Goal: Task Accomplishment & Management: Use online tool/utility

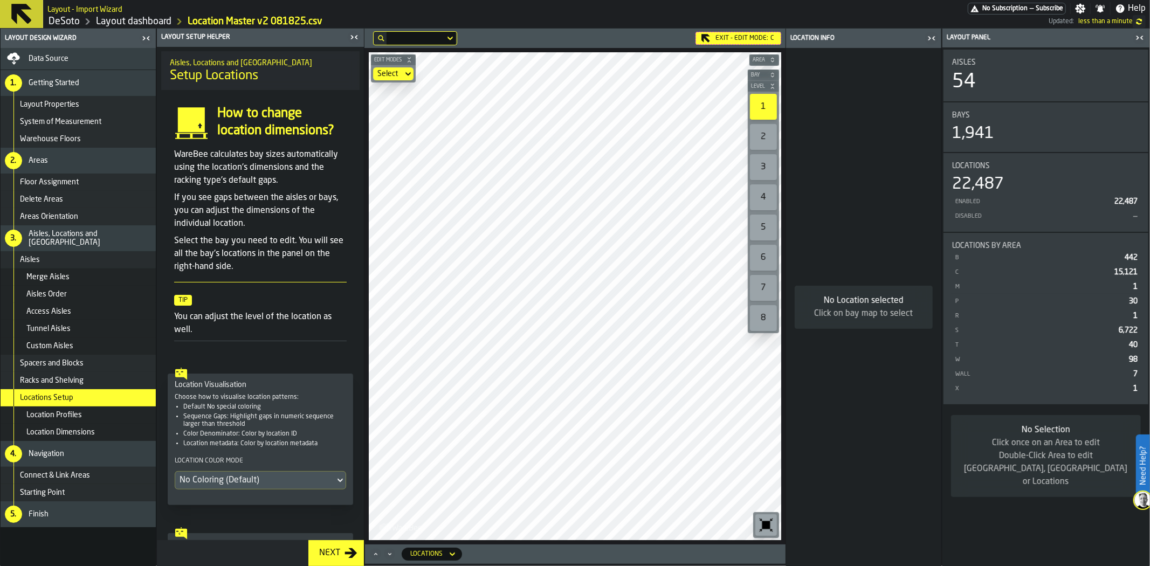
click at [719, 35] on div "Exit - Edit Mode: C" at bounding box center [739, 38] width 86 height 13
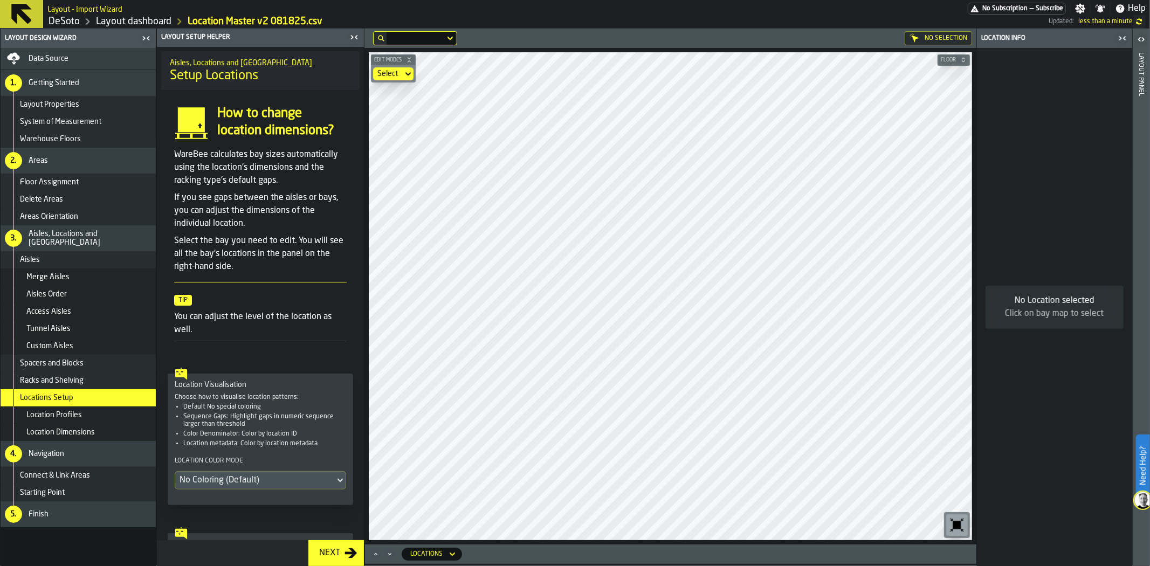
click at [24, 63] on div "Data Source" at bounding box center [78, 58] width 147 height 13
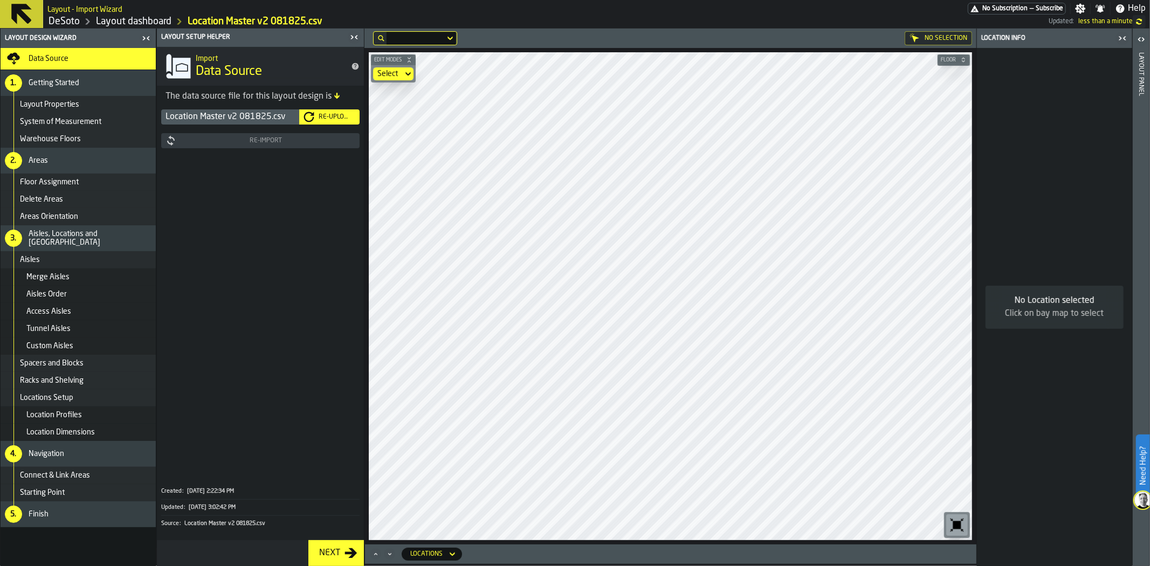
click at [336, 110] on button "Re-Upload" at bounding box center [329, 116] width 60 height 15
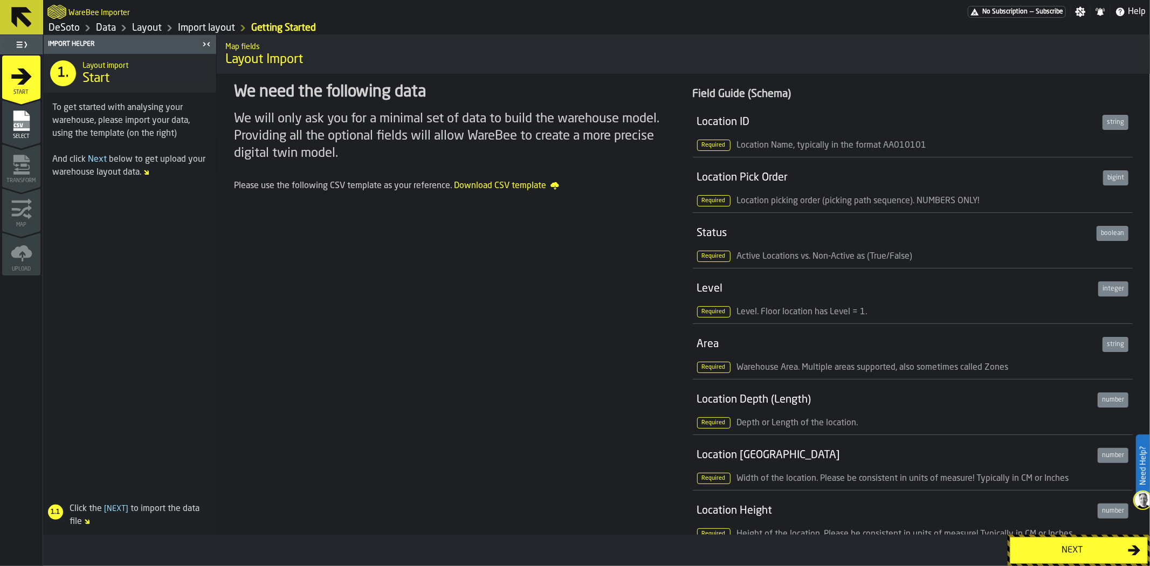
click at [1051, 552] on div "Next" at bounding box center [1072, 550] width 111 height 13
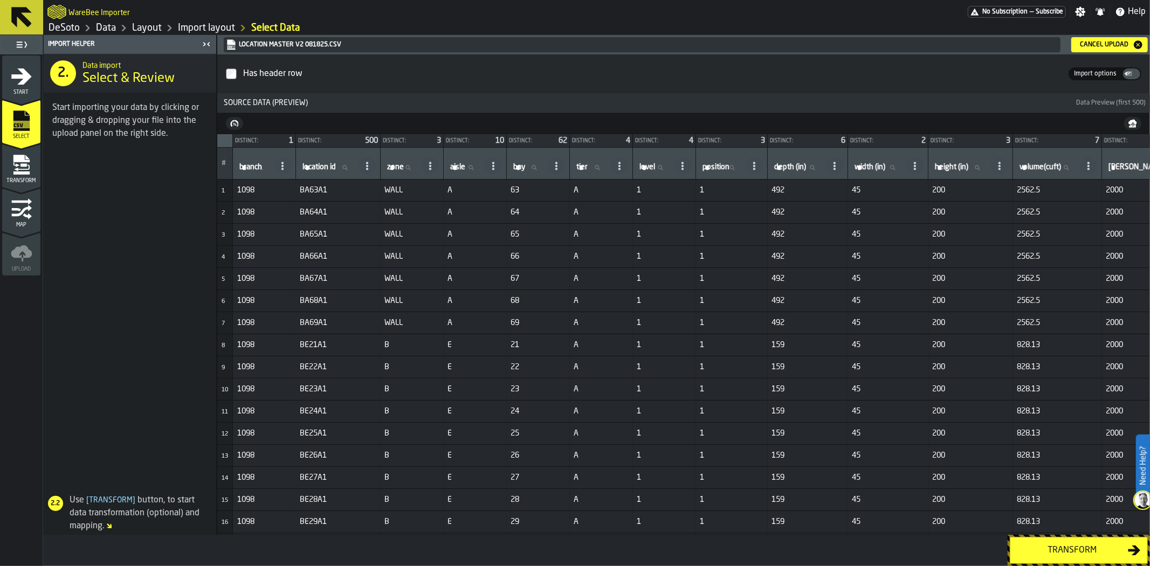
click at [1063, 545] on div "Transform" at bounding box center [1072, 550] width 111 height 13
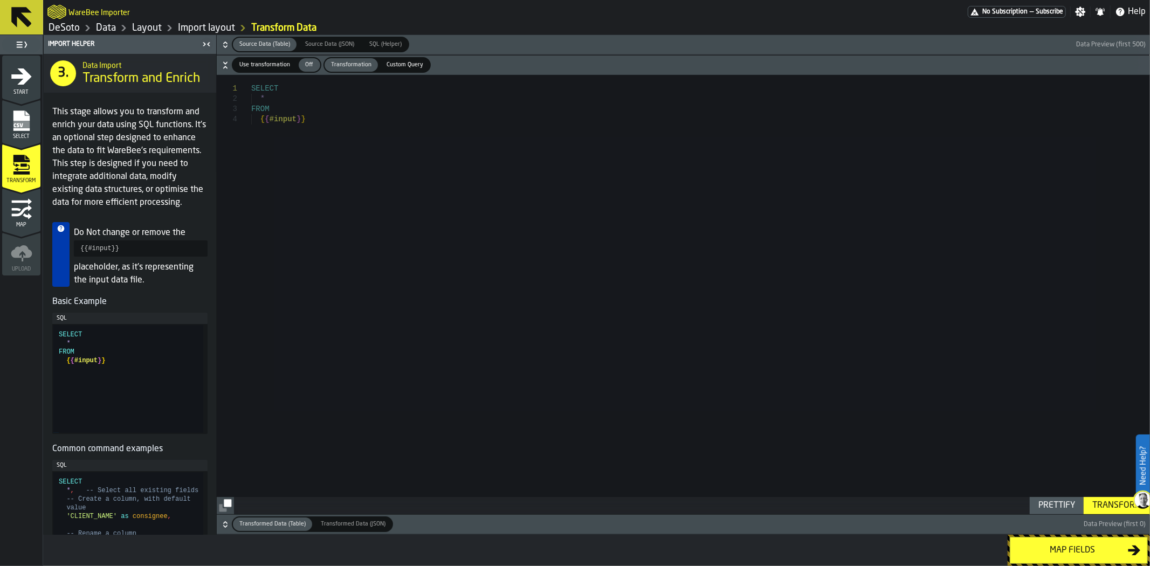
click at [1092, 555] on div "Map fields" at bounding box center [1072, 550] width 111 height 13
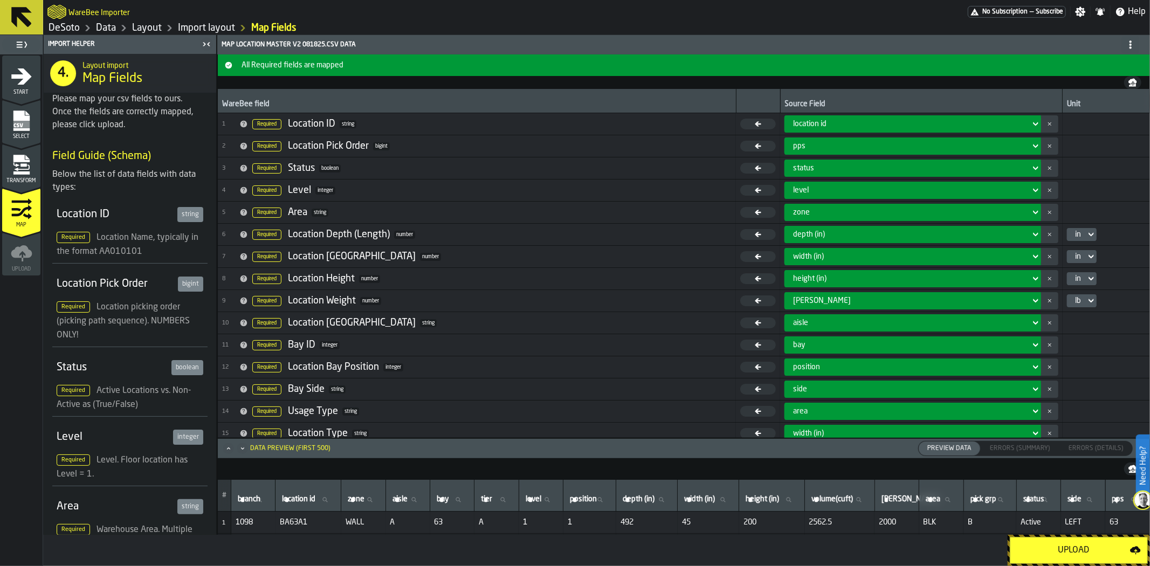
click at [1092, 552] on div "Upload" at bounding box center [1073, 550] width 113 height 13
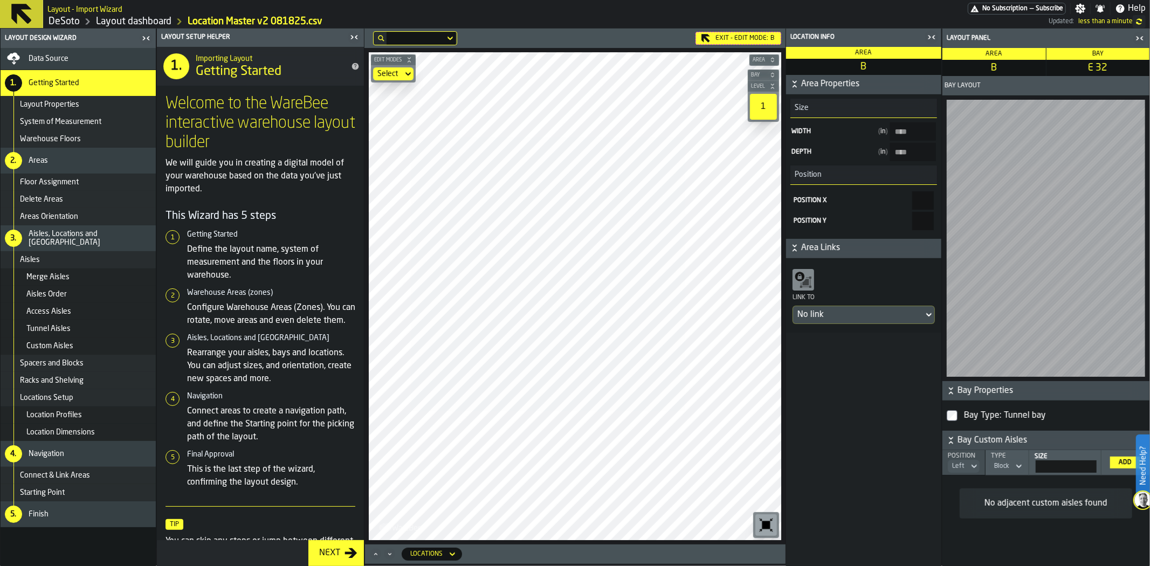
click at [64, 357] on div "Spacers and Blocks" at bounding box center [78, 363] width 155 height 17
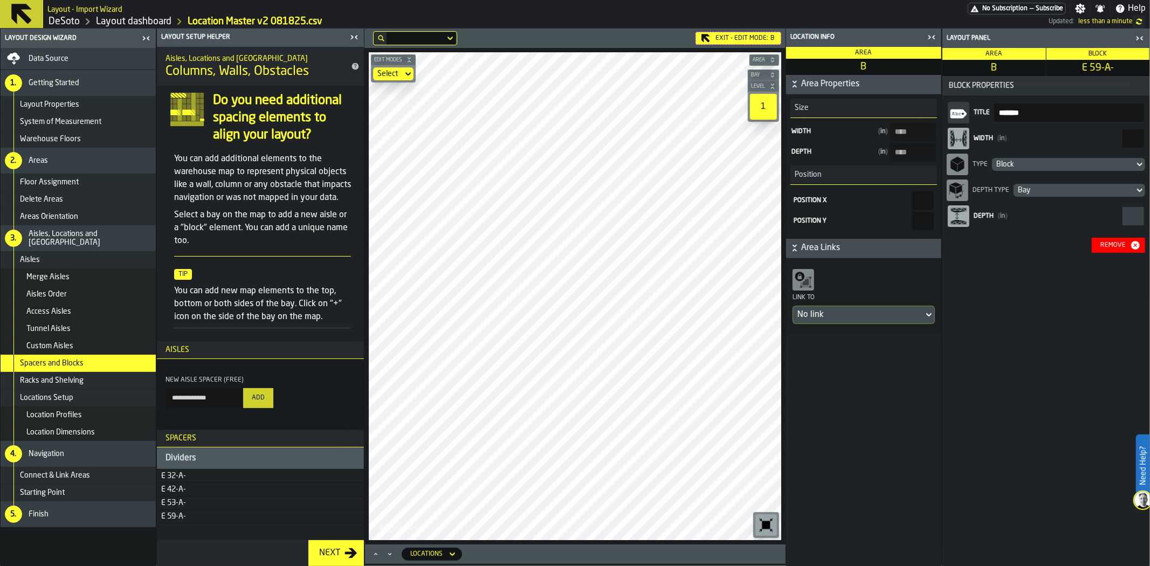
click at [1091, 163] on div "Block" at bounding box center [1063, 164] width 134 height 9
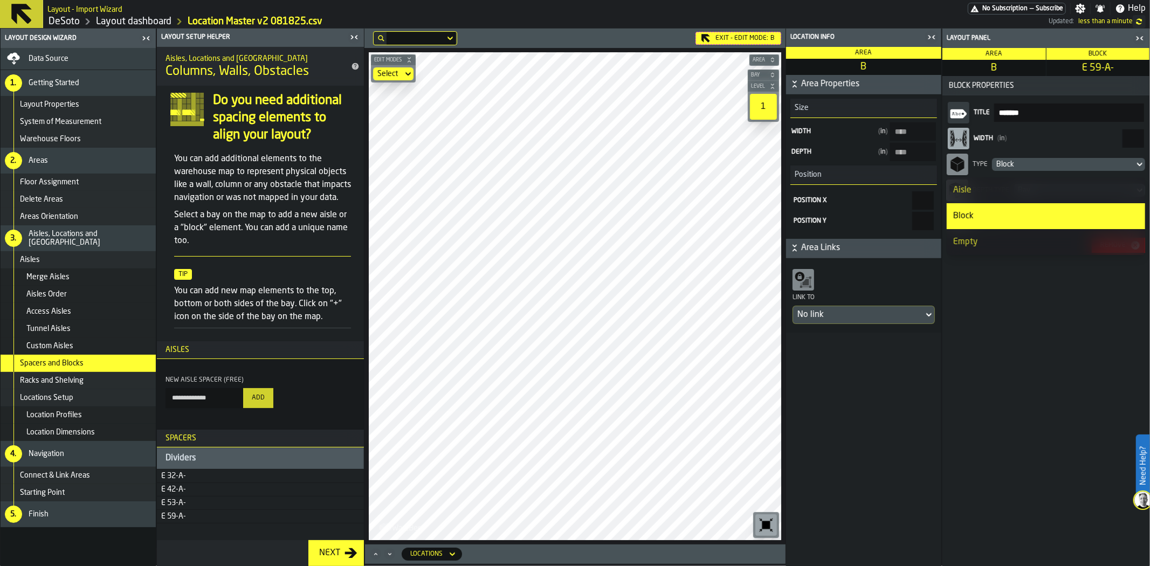
click at [1091, 163] on div "Block" at bounding box center [1063, 164] width 134 height 9
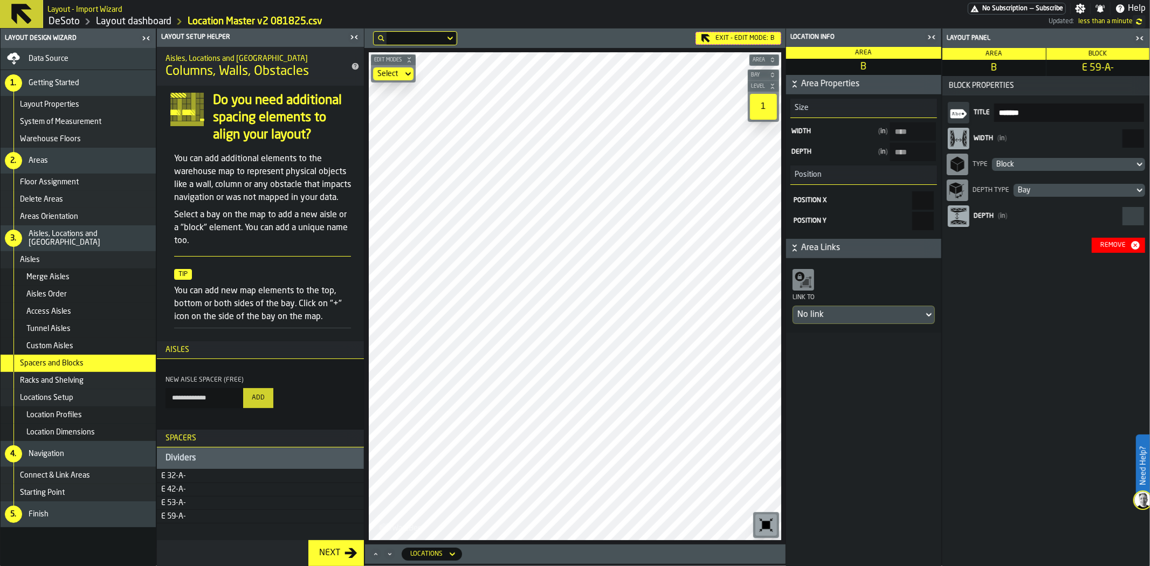
click at [1118, 242] on div "Remove" at bounding box center [1113, 246] width 34 height 8
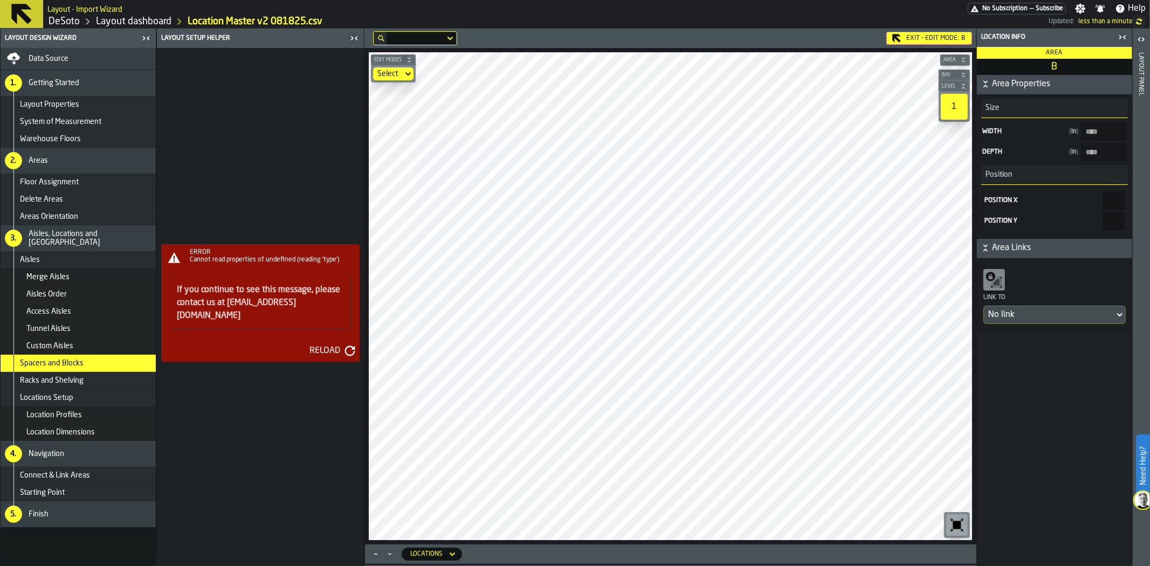
click at [61, 56] on span "Data Source" at bounding box center [49, 58] width 40 height 9
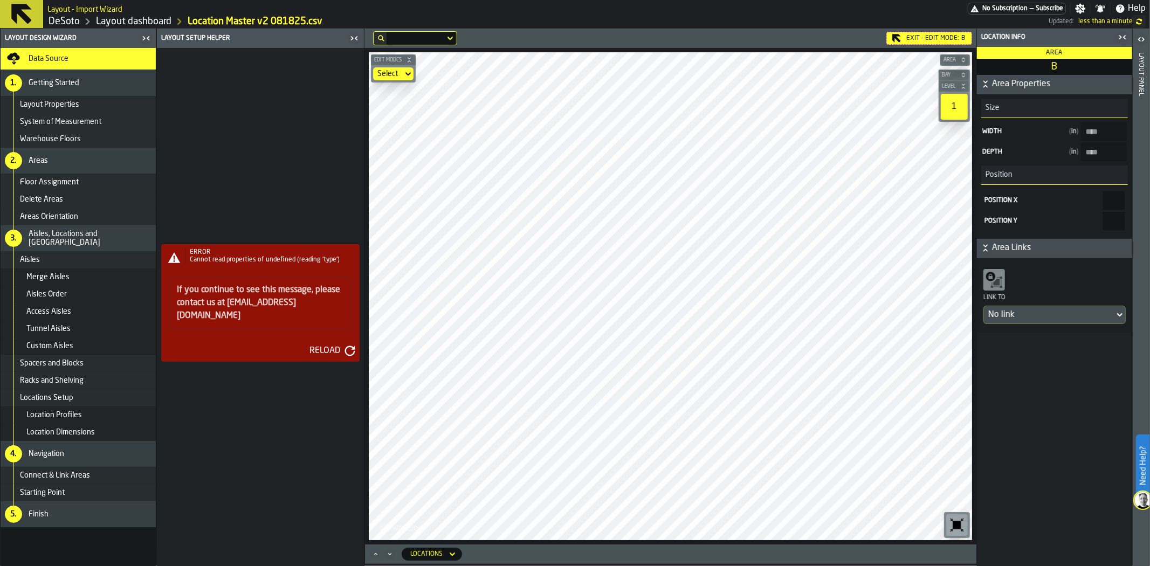
click at [326, 345] on div "Reload" at bounding box center [324, 351] width 39 height 13
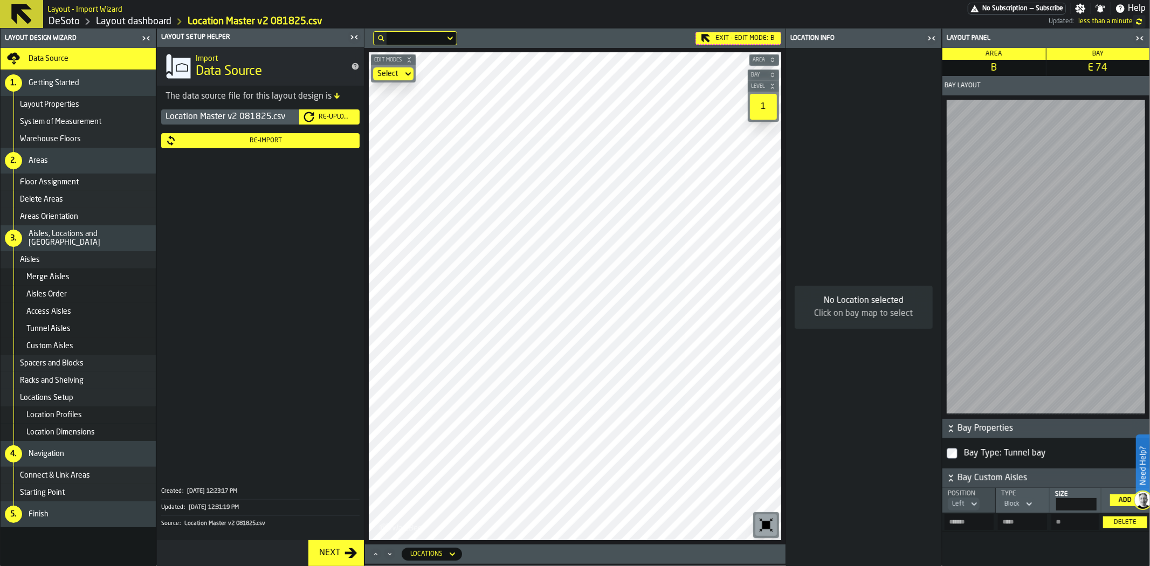
click at [833, 438] on main "Layout Design Wizard Data Source 1. Getting Started Layout Properties System of…" at bounding box center [575, 298] width 1150 height 538
click at [800, 421] on main "Layout Design Wizard Data Source 1. Getting Started Layout Properties System of…" at bounding box center [575, 298] width 1150 height 538
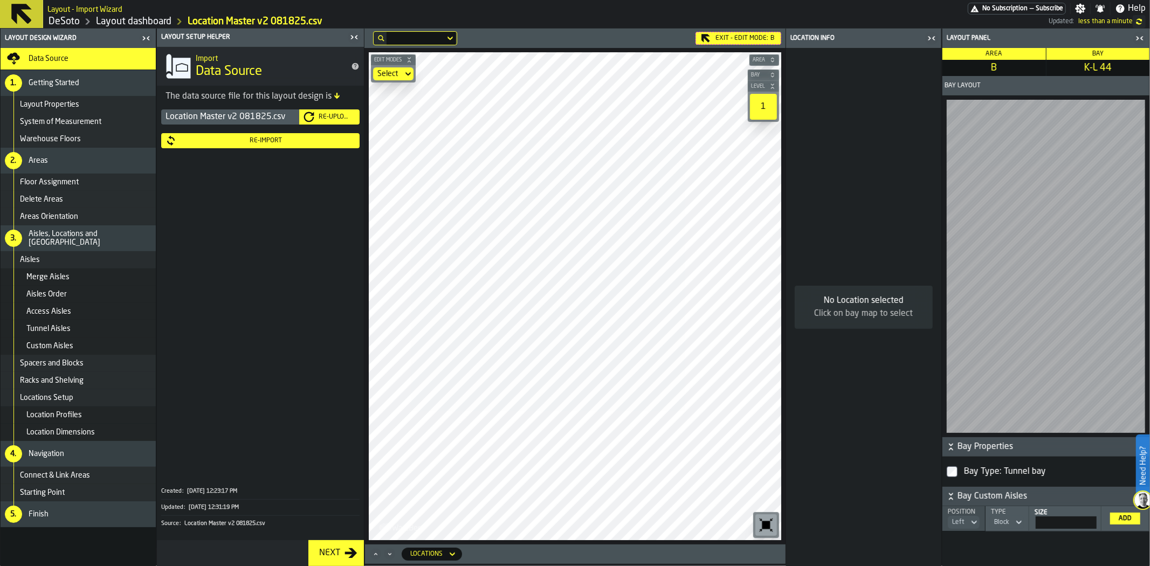
click at [1109, 63] on span "K-L 44" at bounding box center [1098, 68] width 99 height 12
click at [1107, 69] on span "K-L 44" at bounding box center [1098, 68] width 99 height 12
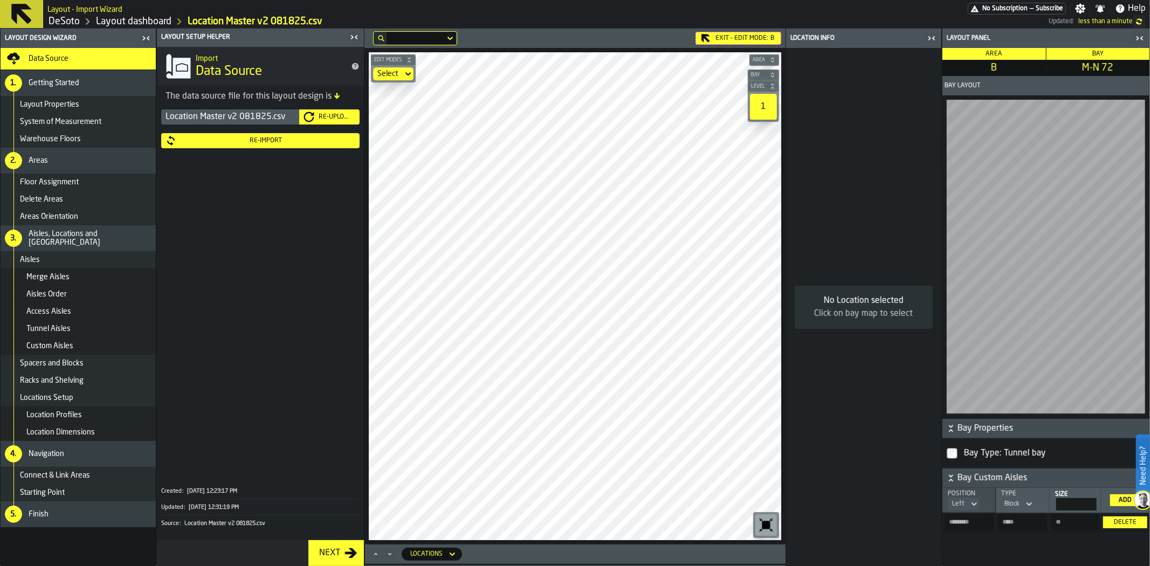
click at [739, 31] on div "Exit - Edit Mode: B" at bounding box center [577, 38] width 417 height 14
click at [742, 38] on div "Exit - Edit Mode: B" at bounding box center [739, 38] width 86 height 13
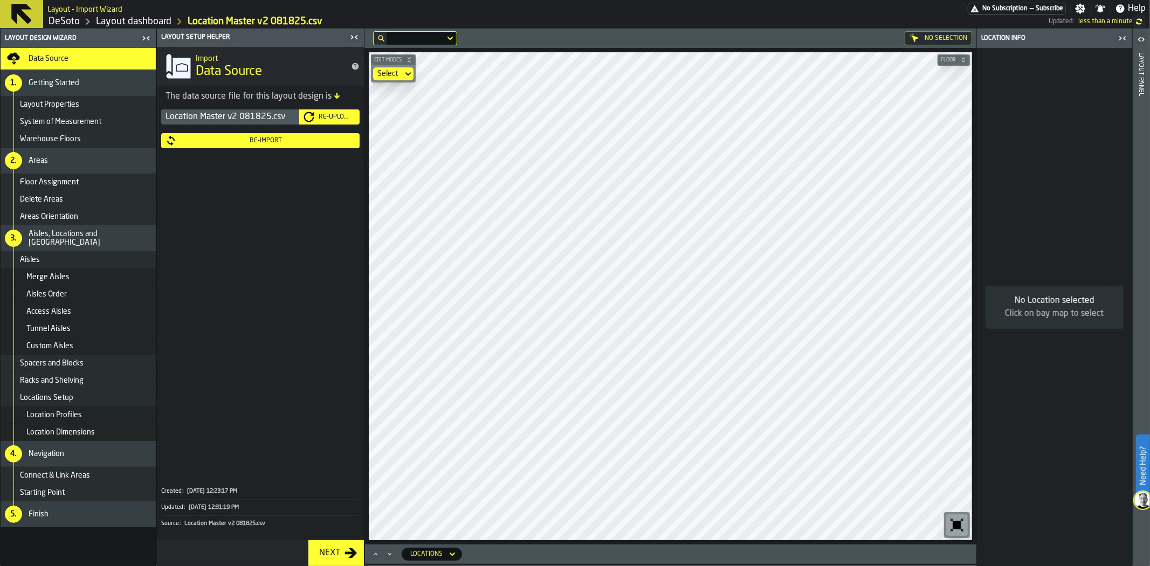
click at [325, 115] on div "Re-Upload" at bounding box center [334, 117] width 41 height 8
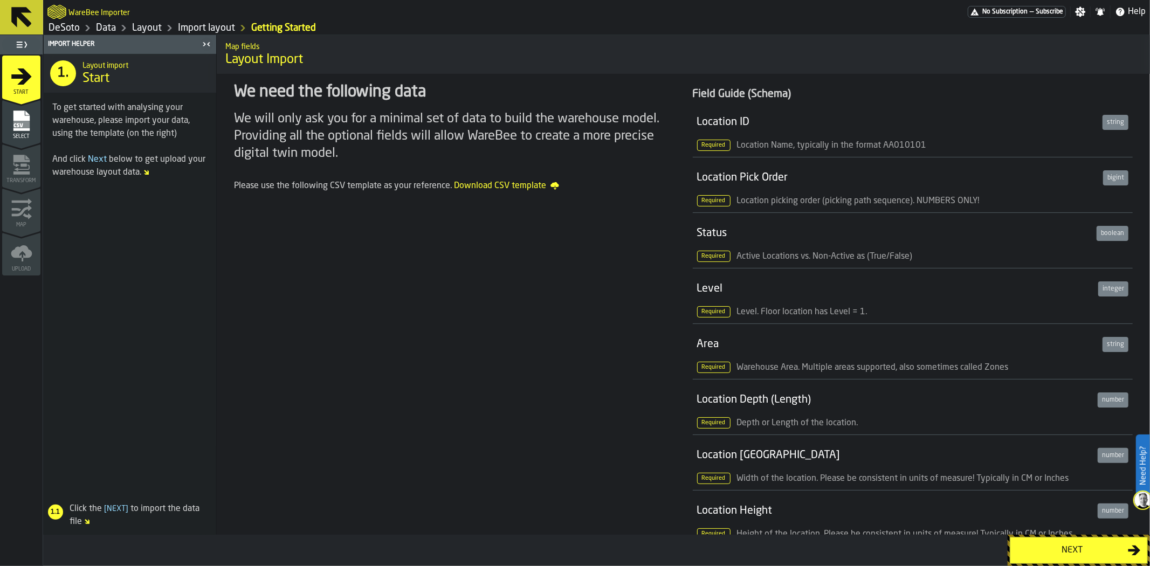
click at [1079, 556] on div "Next" at bounding box center [1072, 550] width 111 height 13
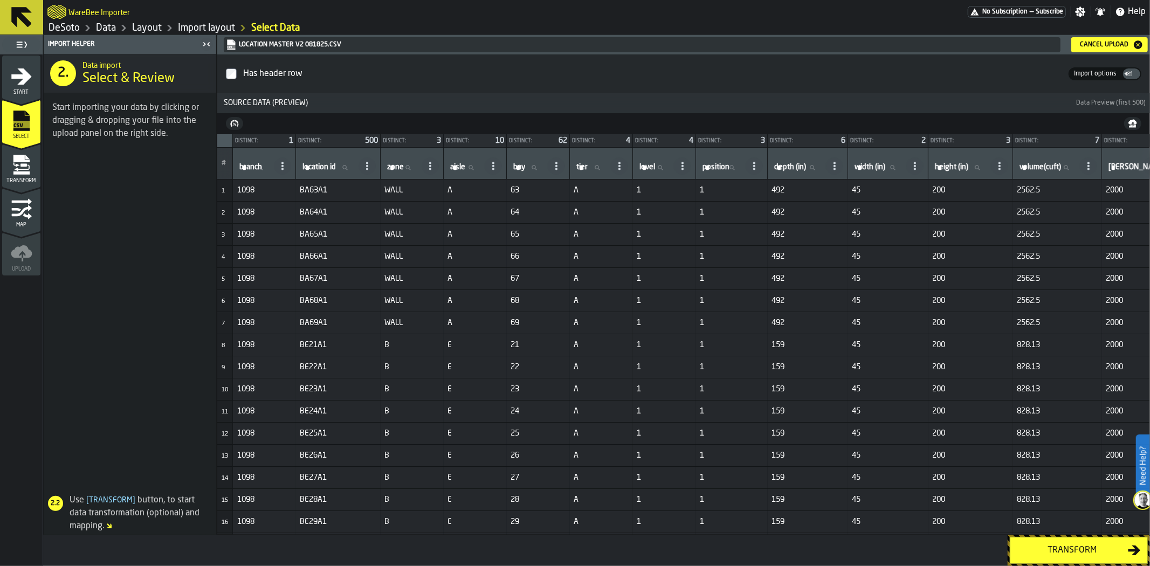
click at [1092, 546] on div "Transform" at bounding box center [1072, 550] width 111 height 13
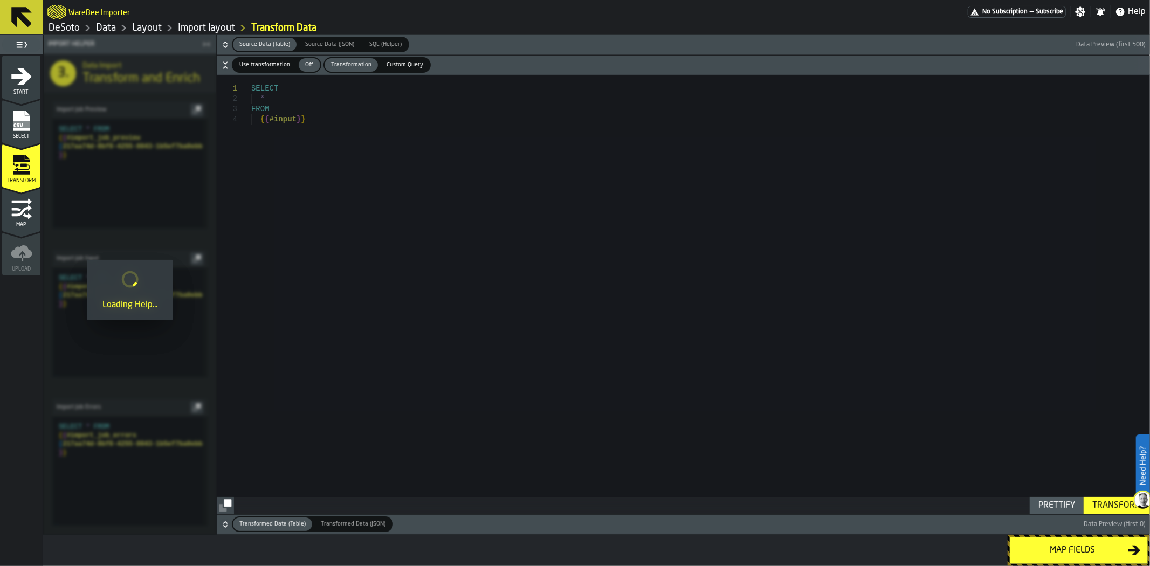
click at [1092, 546] on div "Map fields" at bounding box center [1072, 550] width 111 height 13
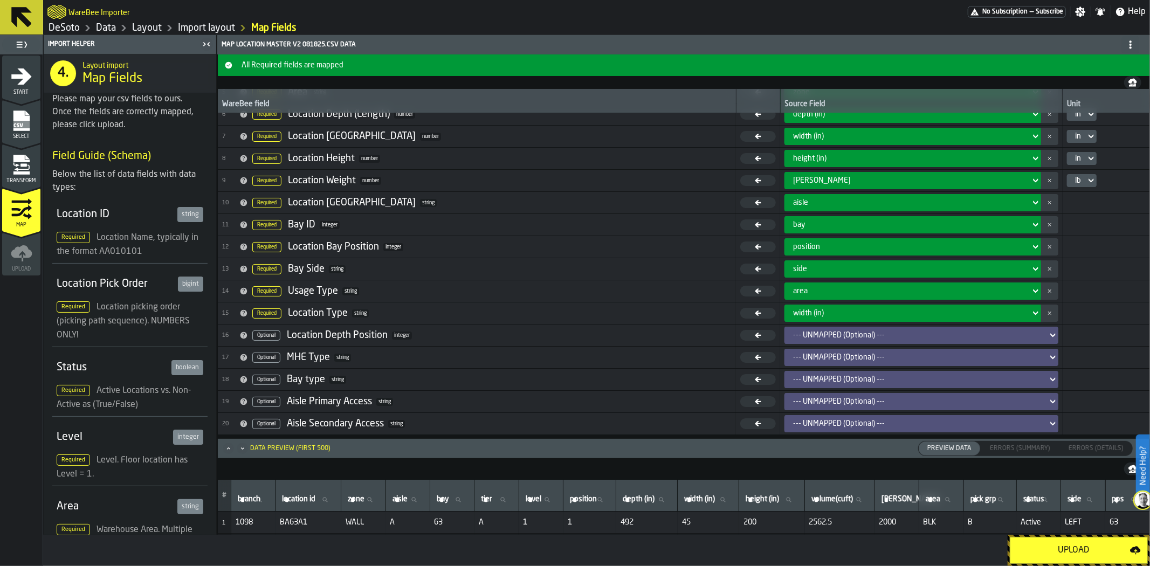
scroll to position [127, 0]
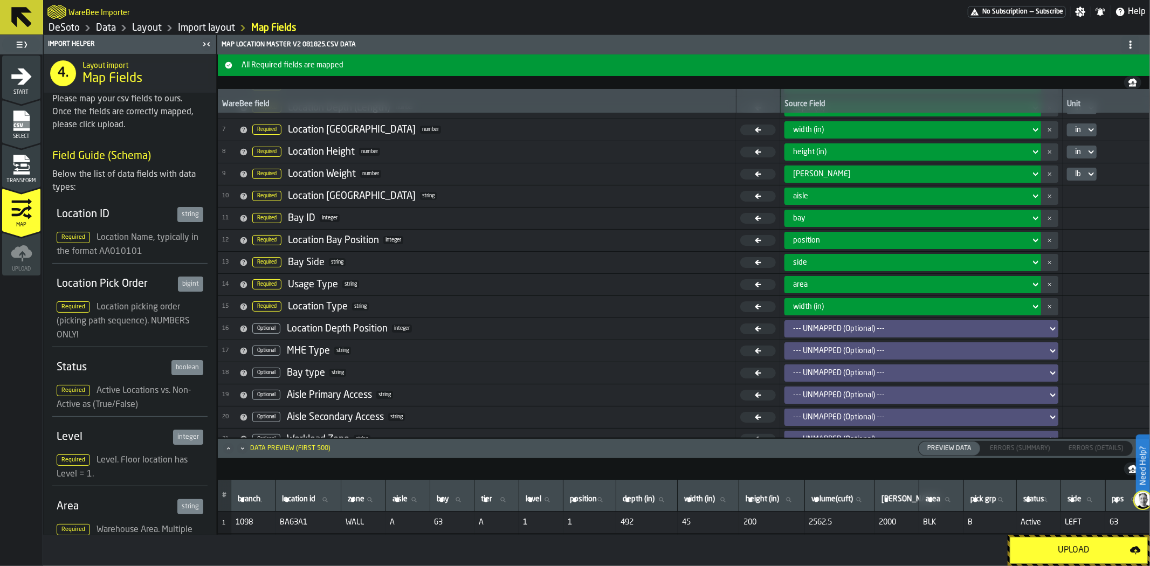
click at [1103, 553] on div "Upload" at bounding box center [1073, 550] width 113 height 13
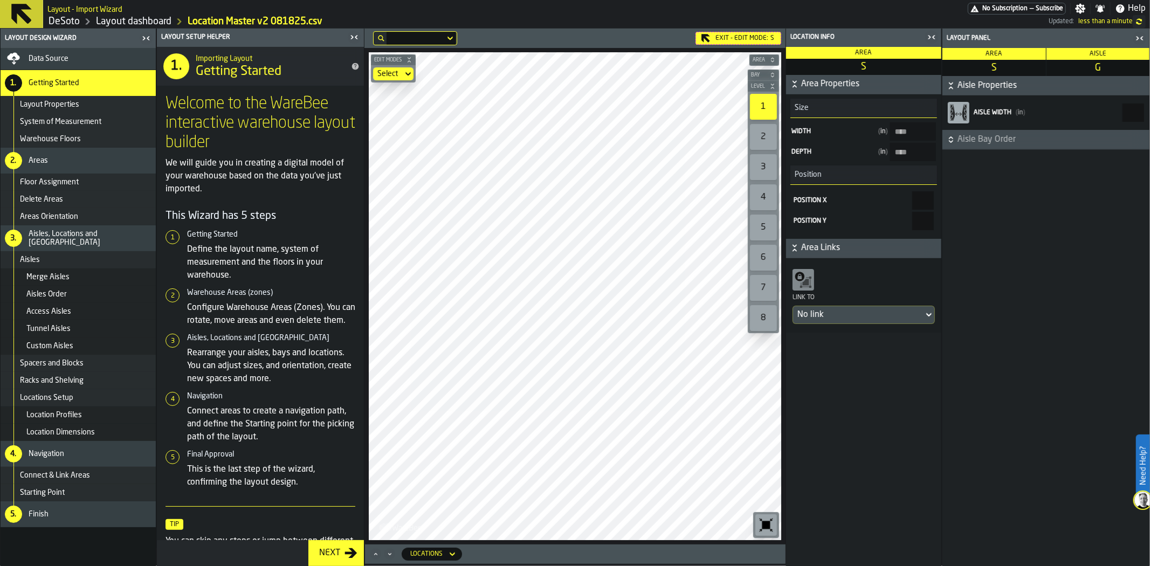
click at [738, 40] on div "Exit - Edit Mode: S" at bounding box center [739, 38] width 86 height 13
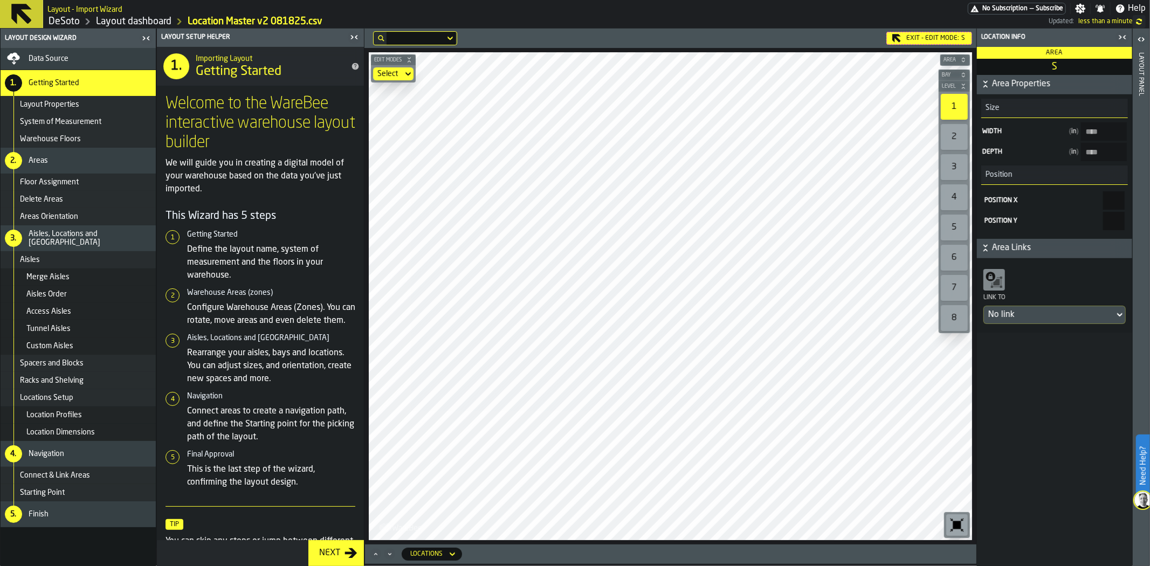
click at [1087, 315] on div "No link" at bounding box center [1049, 314] width 122 height 13
click at [1143, 35] on icon "button-toggle-Open" at bounding box center [1141, 39] width 13 height 13
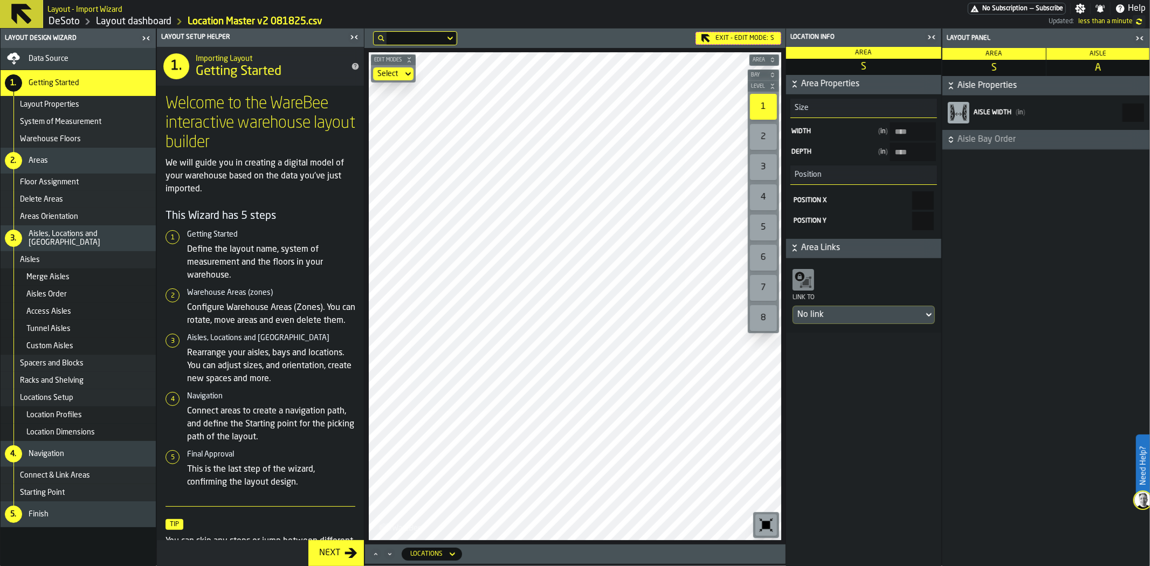
click at [1046, 140] on span "Aisle Bay Order" at bounding box center [1053, 139] width 190 height 13
click at [78, 215] on div "Areas Orientation" at bounding box center [86, 216] width 132 height 9
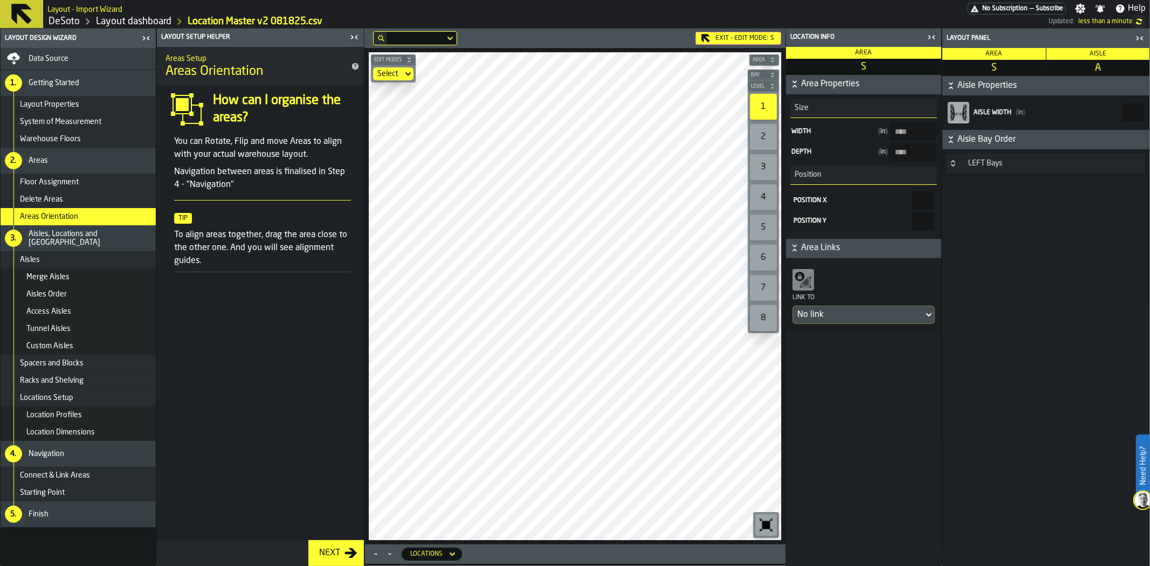
click at [92, 217] on div "Areas Orientation" at bounding box center [86, 216] width 132 height 9
click at [455, 556] on icon at bounding box center [452, 554] width 11 height 13
click at [373, 556] on icon "Maximize" at bounding box center [375, 554] width 11 height 11
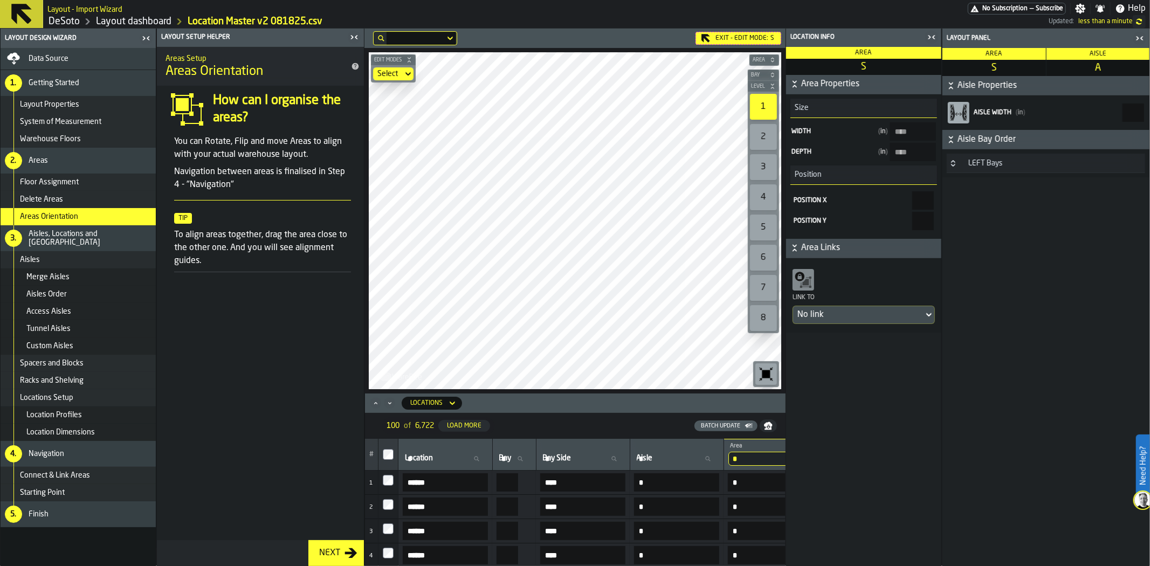
click at [895, 249] on span "Area Links" at bounding box center [870, 248] width 138 height 13
click at [1009, 68] on span "S" at bounding box center [994, 68] width 99 height 12
click at [1015, 107] on label "Aisle width ( in ) ***" at bounding box center [1046, 113] width 198 height 26
click at [1123, 107] on input "***" at bounding box center [1134, 113] width 22 height 18
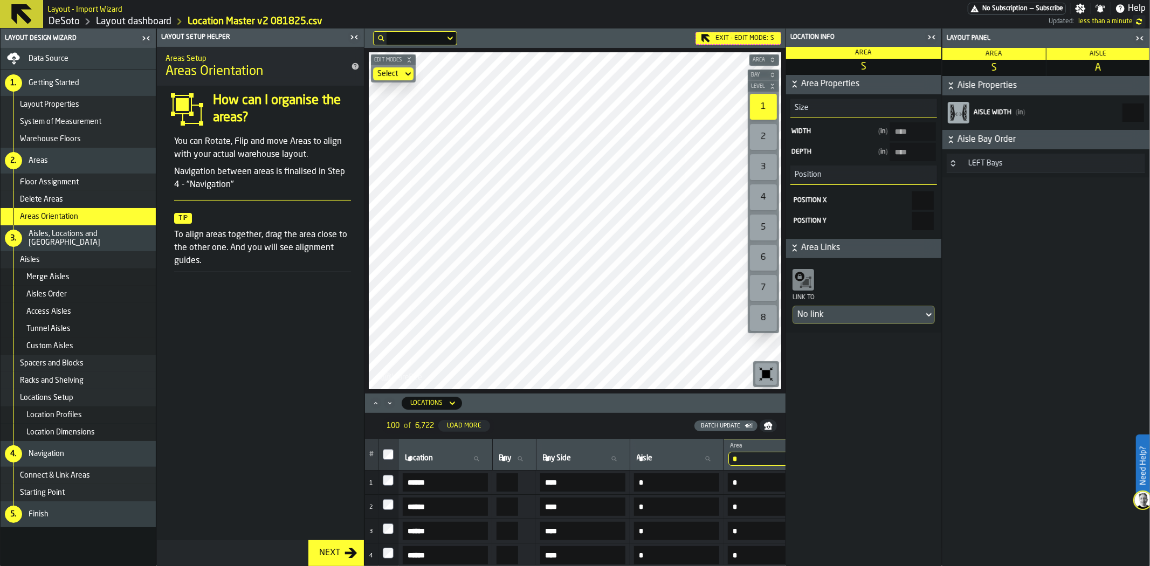
click at [964, 140] on span "Aisle Bay Order" at bounding box center [1053, 139] width 190 height 13
click at [958, 137] on span "Aisle Bay Order" at bounding box center [1053, 139] width 190 height 13
click at [950, 160] on icon "Button-LEFT Bays-closed" at bounding box center [953, 163] width 9 height 9
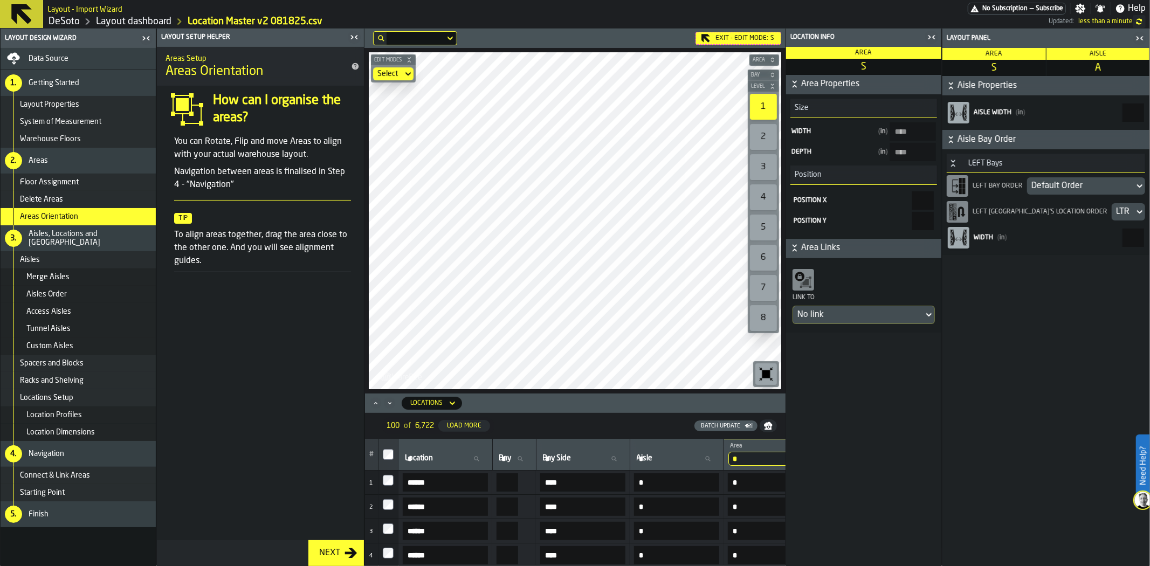
click at [1107, 184] on div "Default Order" at bounding box center [1080, 186] width 99 height 13
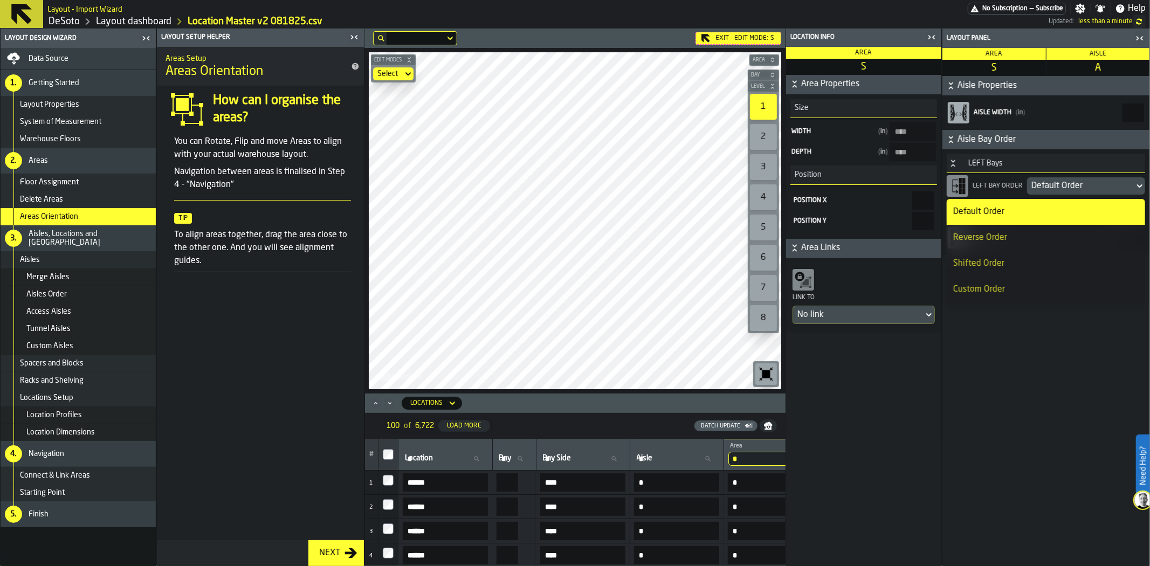
click at [1042, 240] on div "Reverse Order" at bounding box center [1045, 237] width 185 height 13
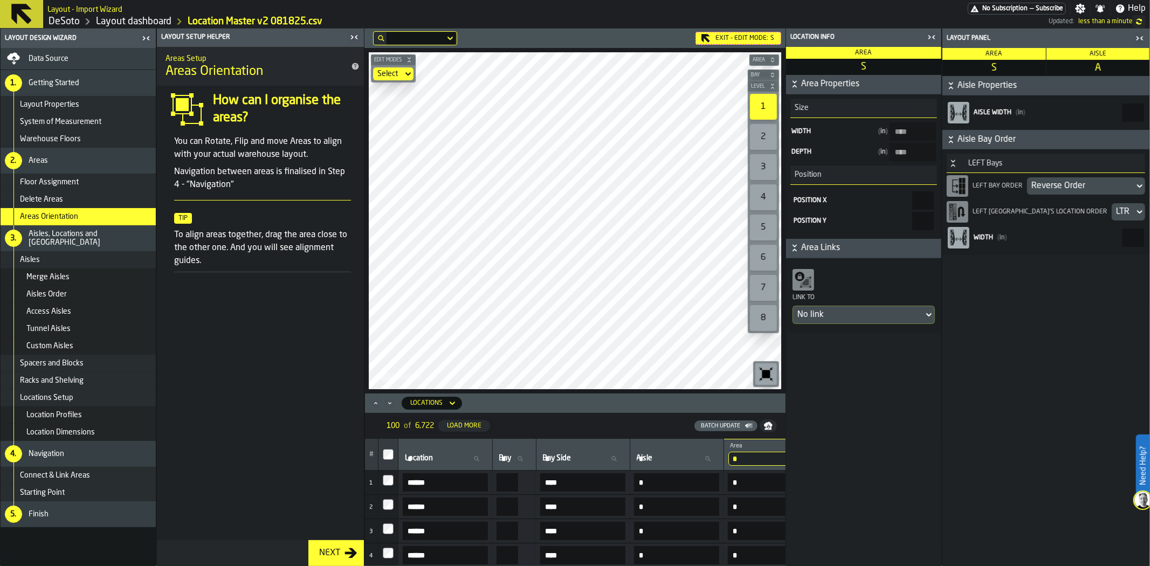
click at [1075, 182] on div "Reverse Order" at bounding box center [1080, 186] width 99 height 13
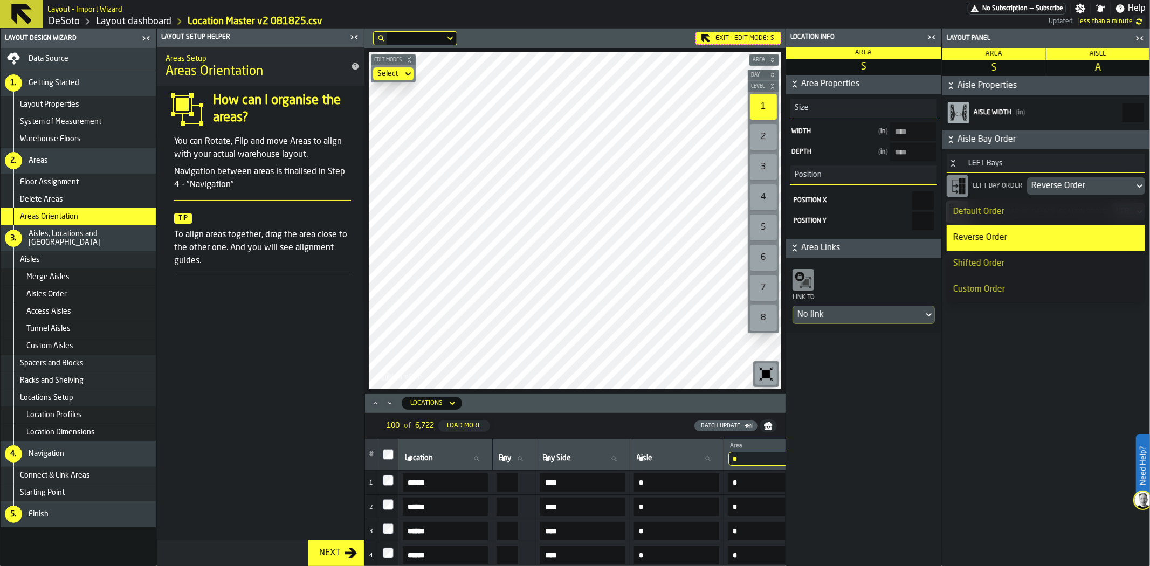
click at [1048, 211] on div "Default Order" at bounding box center [1045, 211] width 185 height 13
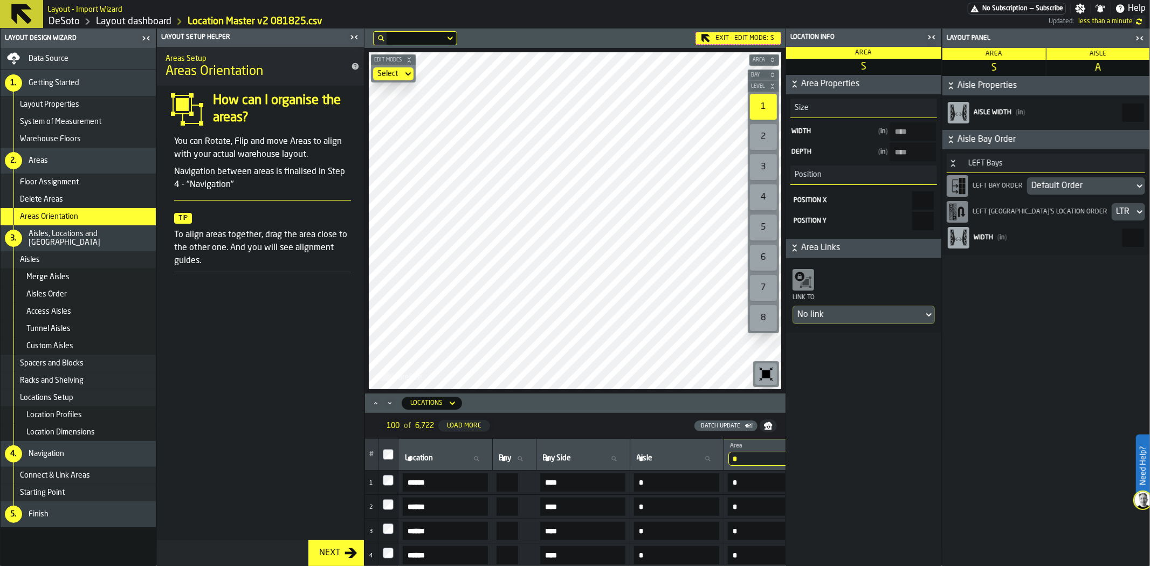
click at [1075, 186] on div "Default Order" at bounding box center [1080, 186] width 99 height 13
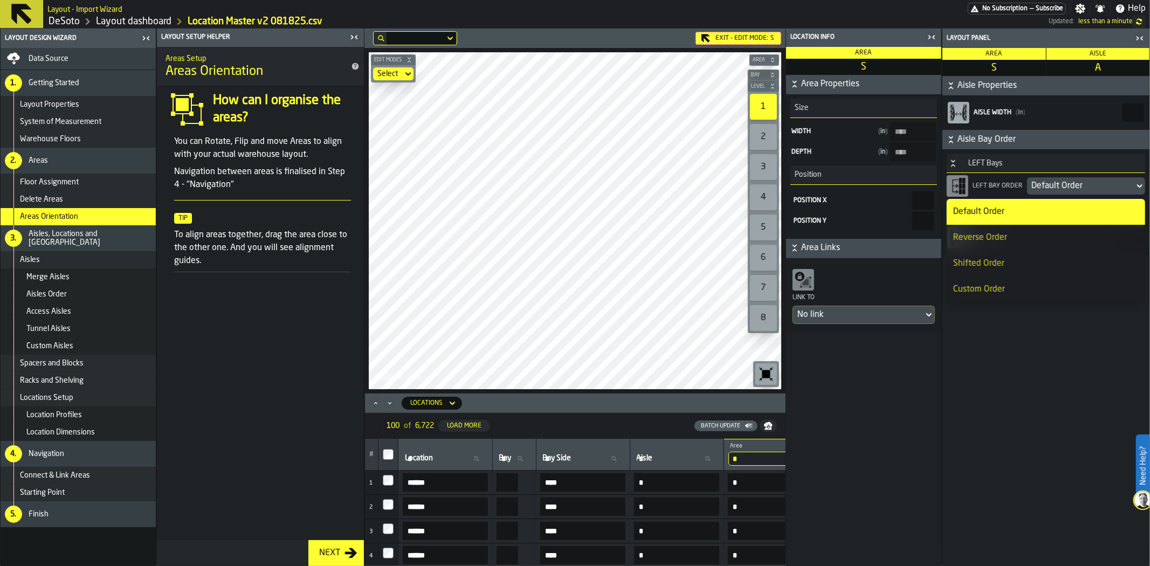
click at [1075, 186] on div "Default Order" at bounding box center [1080, 186] width 99 height 13
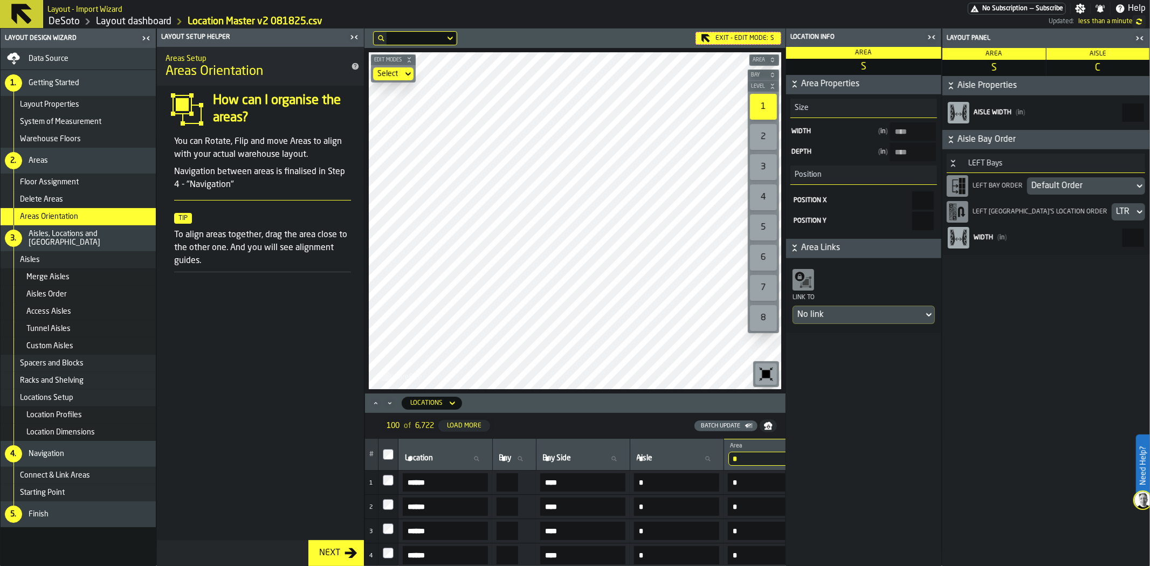
click at [728, 40] on div "Exit - Edit Mode: S" at bounding box center [739, 38] width 86 height 13
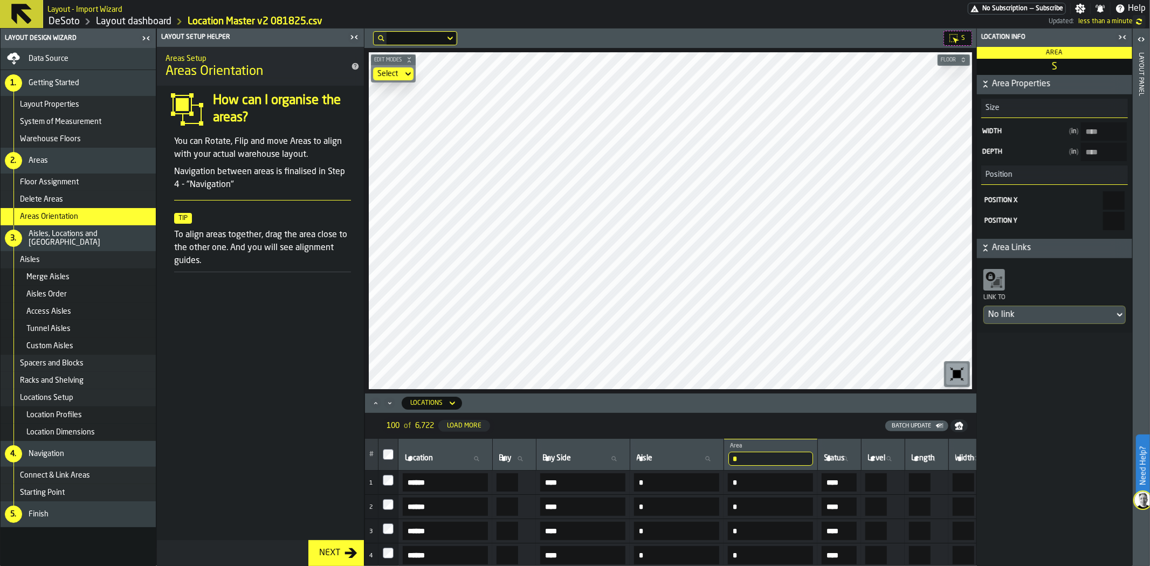
click at [1141, 37] on icon "button-toggle-Open" at bounding box center [1141, 39] width 13 height 13
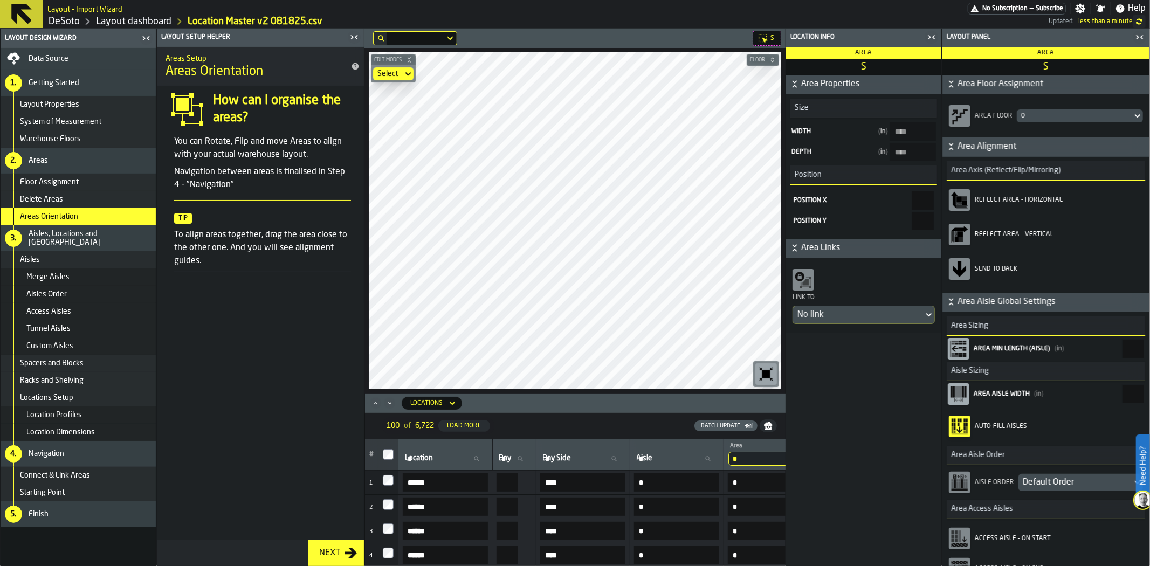
click at [1078, 481] on div "Default Order" at bounding box center [1075, 482] width 105 height 13
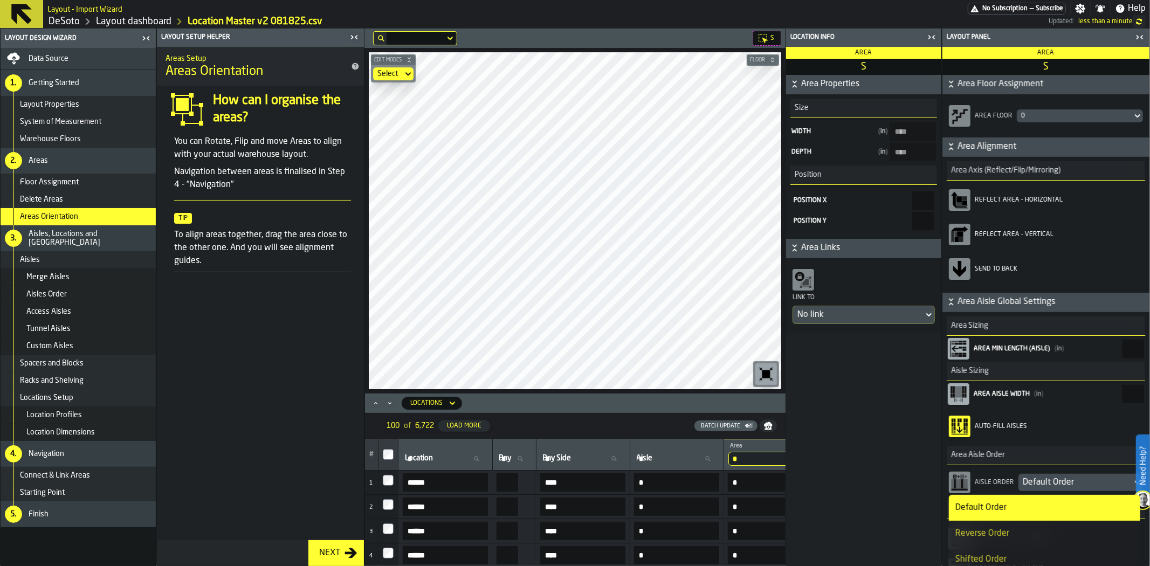
click at [1014, 534] on div "Reverse Order" at bounding box center [1044, 533] width 178 height 13
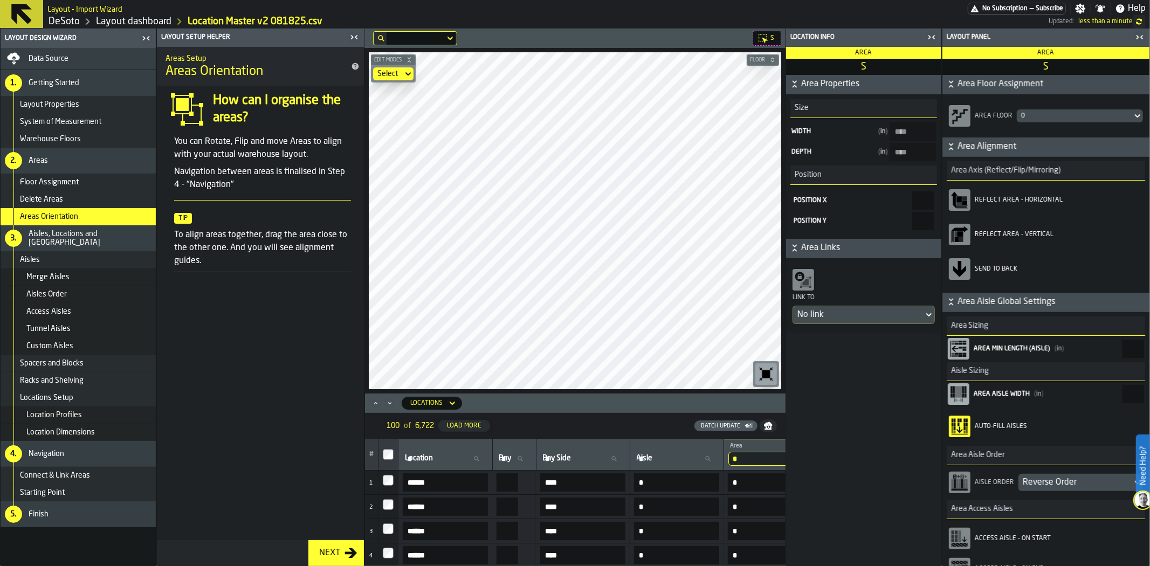
click at [317, 409] on main "Layout Design Wizard Data Source 1. Getting Started Layout Properties System of…" at bounding box center [575, 298] width 1150 height 538
type input "****"
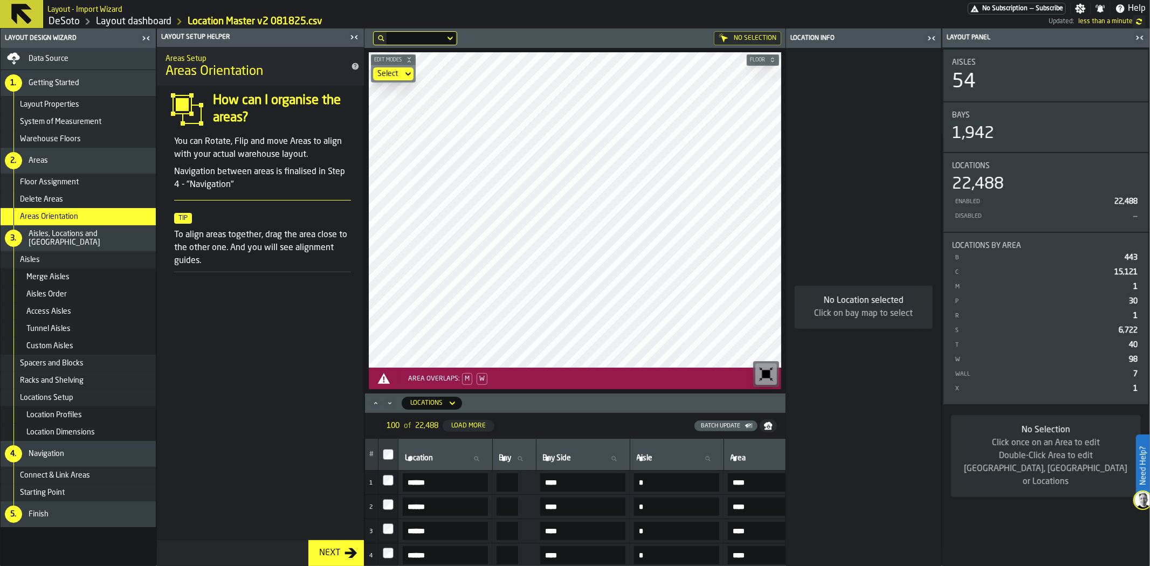
click at [61, 275] on span "Merge Aisles" at bounding box center [47, 277] width 43 height 9
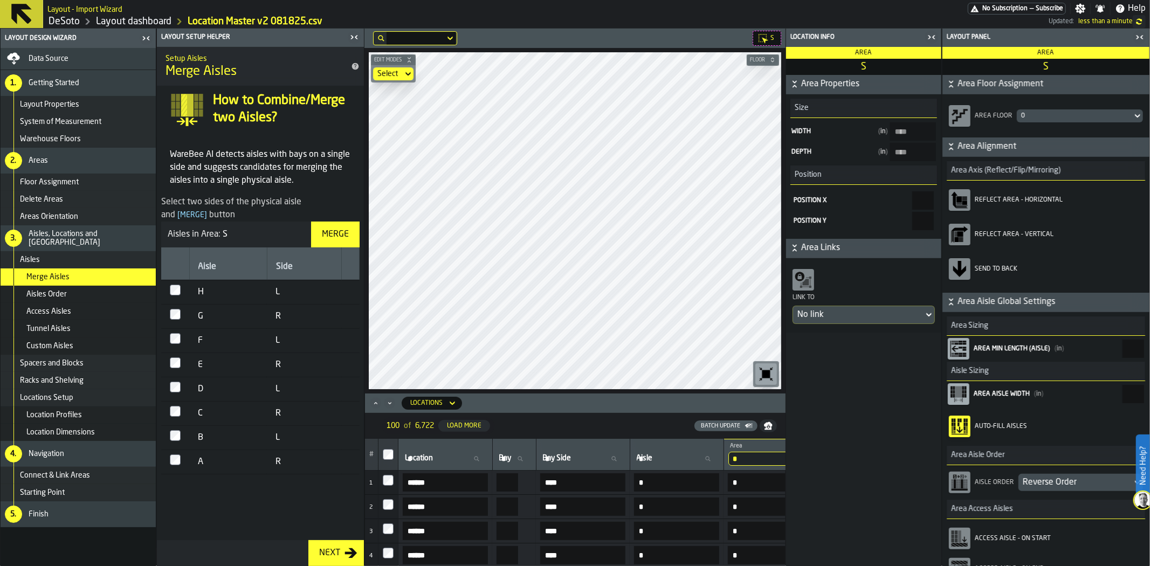
click at [339, 239] on div "Merge" at bounding box center [336, 234] width 36 height 13
click at [336, 410] on div "Unmerge" at bounding box center [328, 414] width 38 height 8
type input "****"
click at [848, 326] on main "Layout Design Wizard Data Source 1. Getting Started Layout Properties System of…" at bounding box center [575, 298] width 1150 height 538
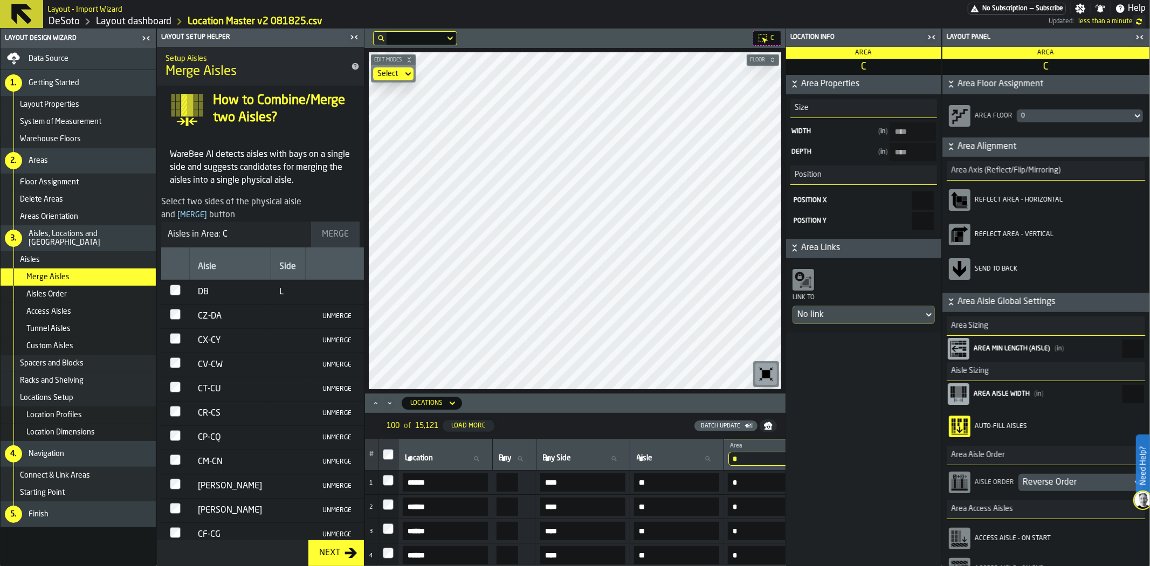
type input "****"
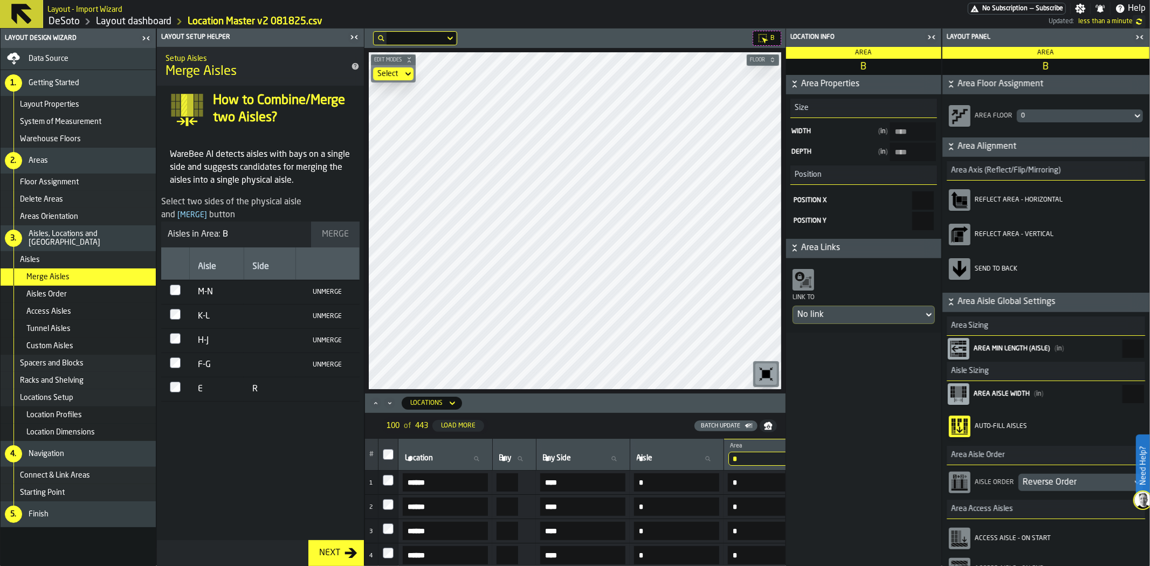
type input "****"
type input "******"
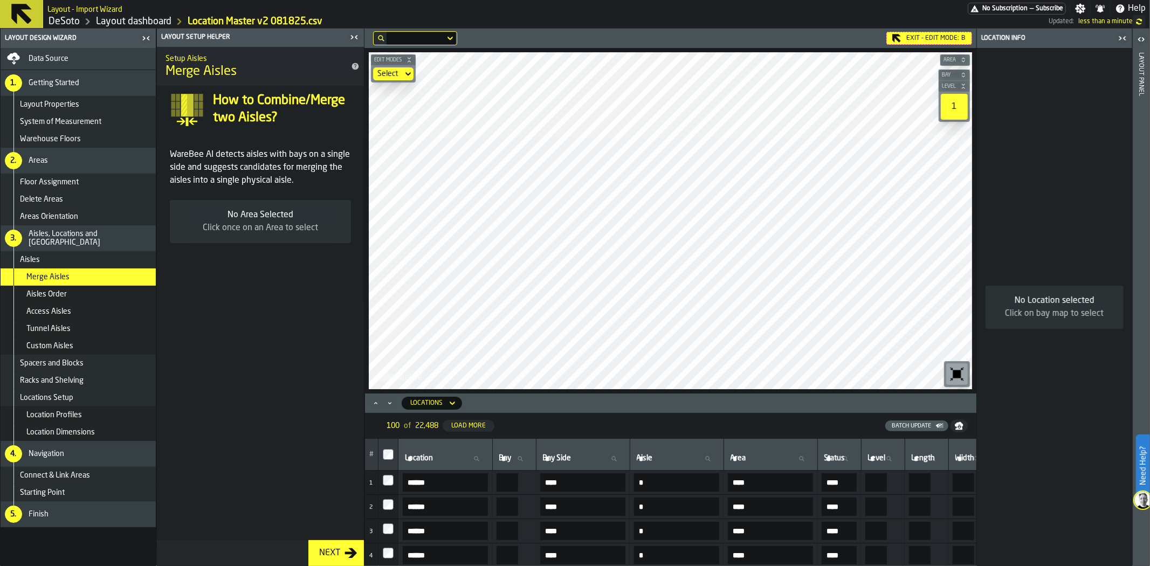
click at [775, 411] on div "Exit - Edit Mode: B Edit Modes Select Area Bay Level 1 M A K I N G W A R E H O …" at bounding box center [670, 298] width 612 height 538
click at [359, 35] on icon "button-toggle-Close me" at bounding box center [354, 37] width 13 height 13
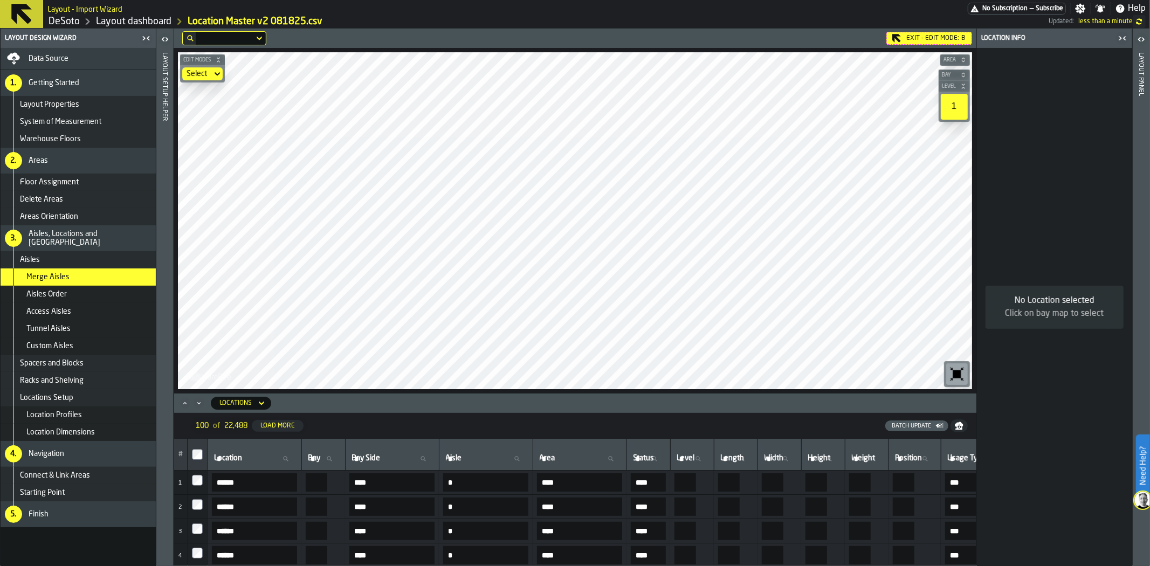
click at [921, 38] on div "Exit - Edit Mode: B" at bounding box center [929, 38] width 86 height 13
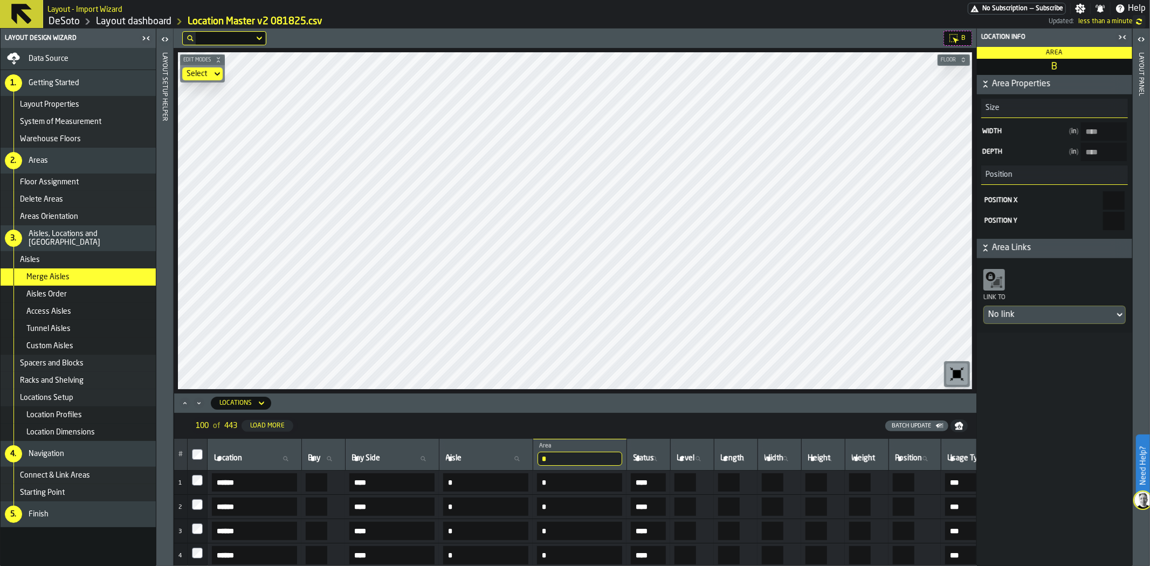
click at [1143, 41] on icon "button-toggle-Open" at bounding box center [1141, 39] width 13 height 13
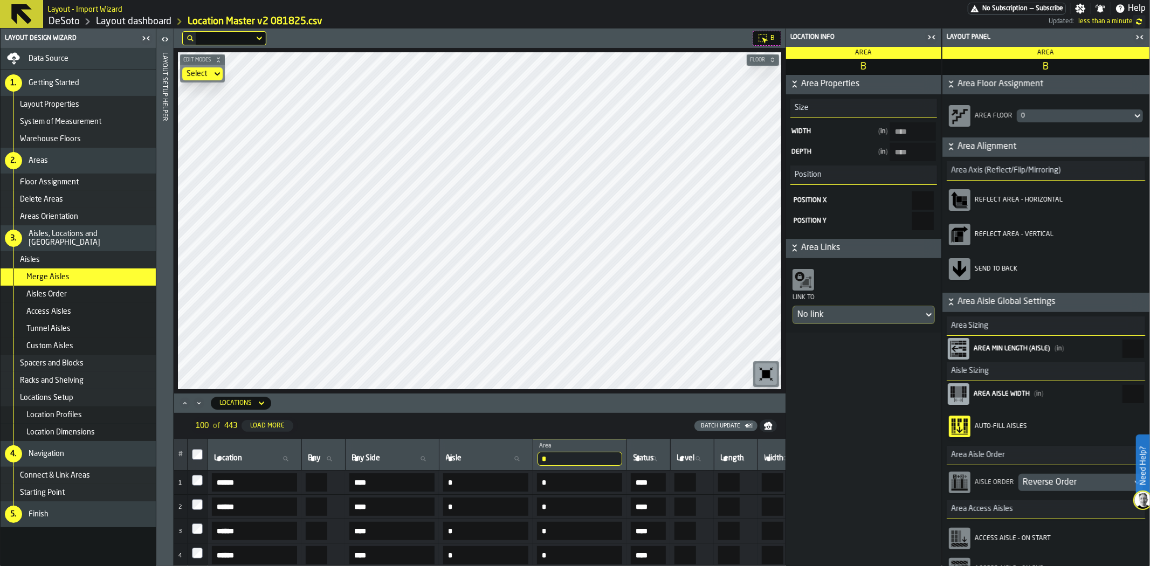
scroll to position [217, 0]
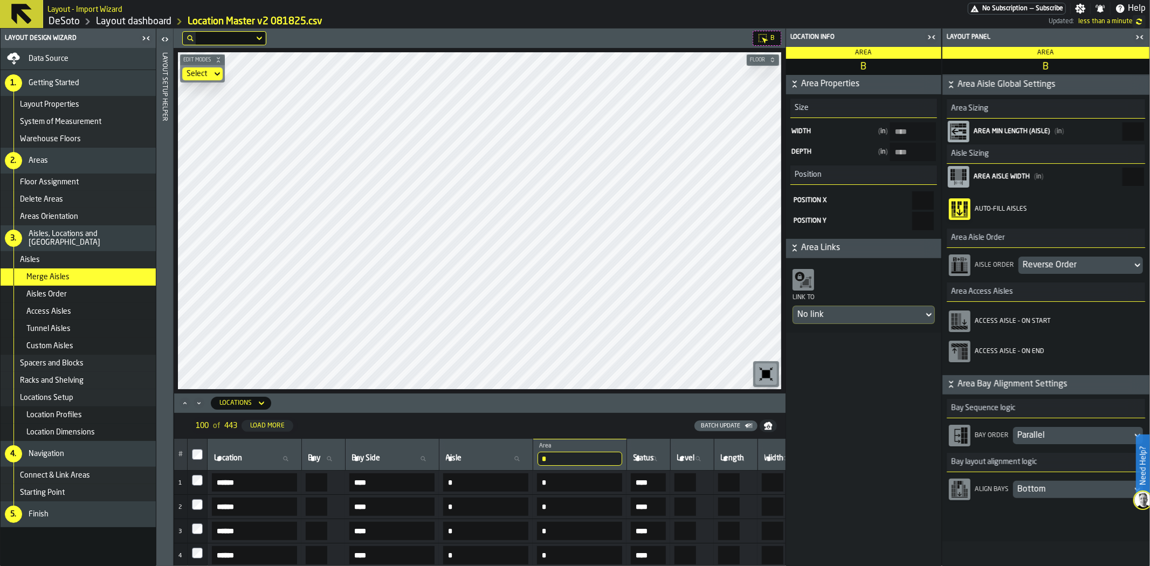
click at [1072, 490] on div "Bottom" at bounding box center [1072, 489] width 111 height 13
click at [1024, 530] on li "Top" at bounding box center [1044, 540] width 191 height 26
click at [76, 397] on div "Locations Setup" at bounding box center [86, 398] width 132 height 9
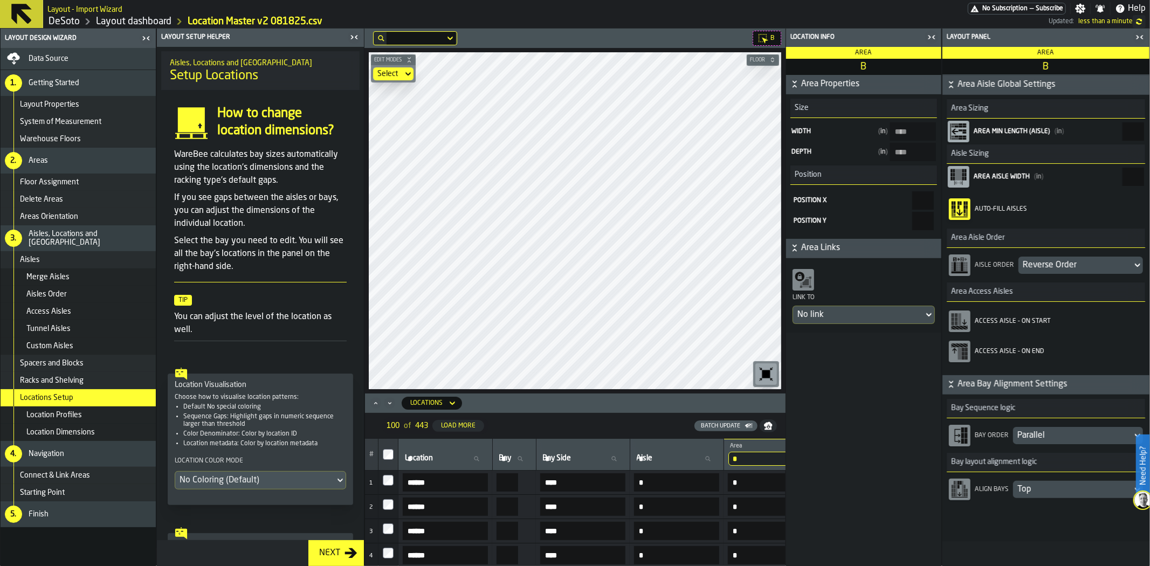
click at [257, 479] on div "No Coloring (Default)" at bounding box center [255, 480] width 151 height 13
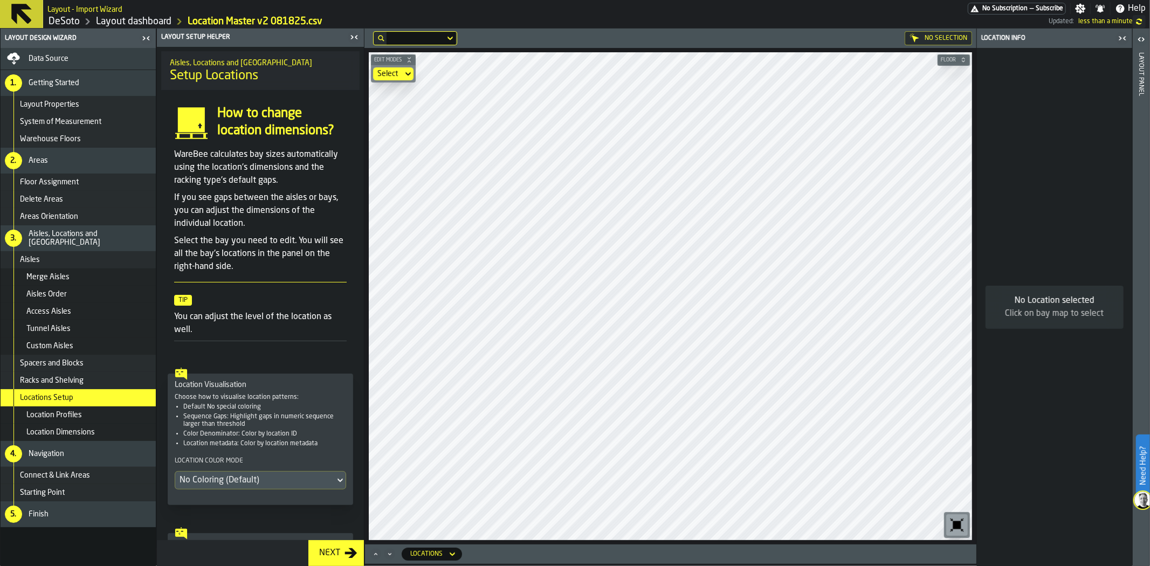
click at [665, 548] on div "No Selection Edit Modes Select Floor Locations" at bounding box center [670, 298] width 612 height 538
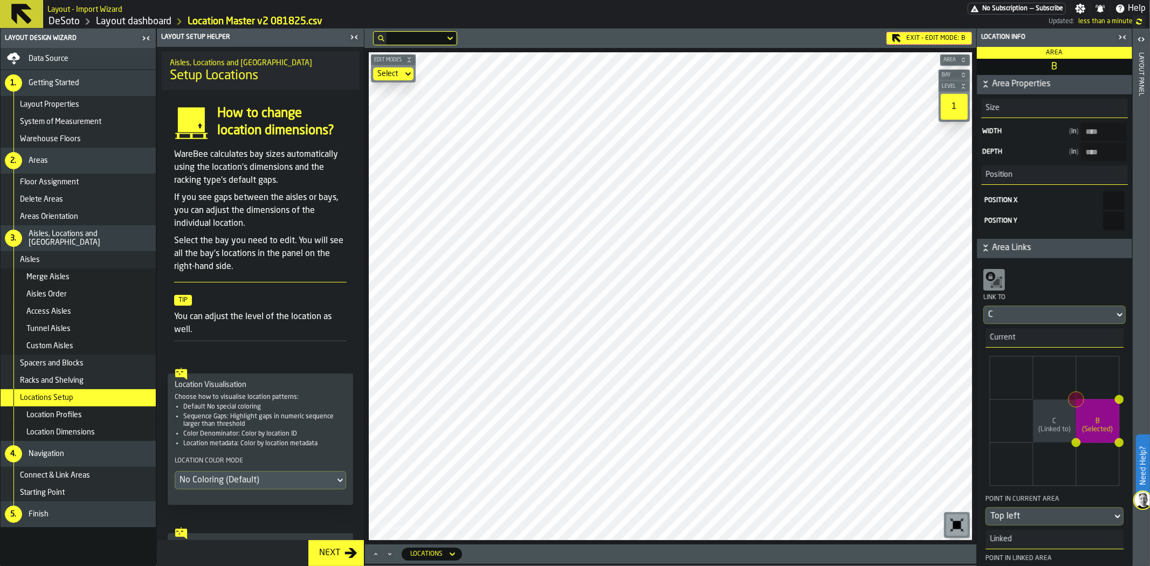
click at [915, 35] on div "Exit - Edit Mode: B" at bounding box center [929, 38] width 86 height 13
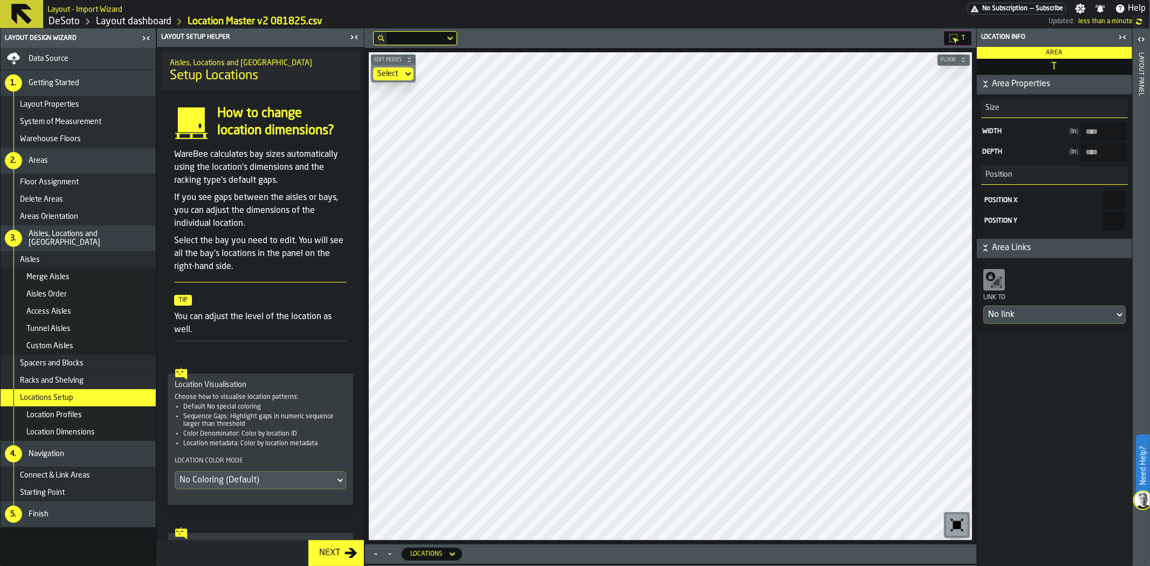
type input "****"
type input "******"
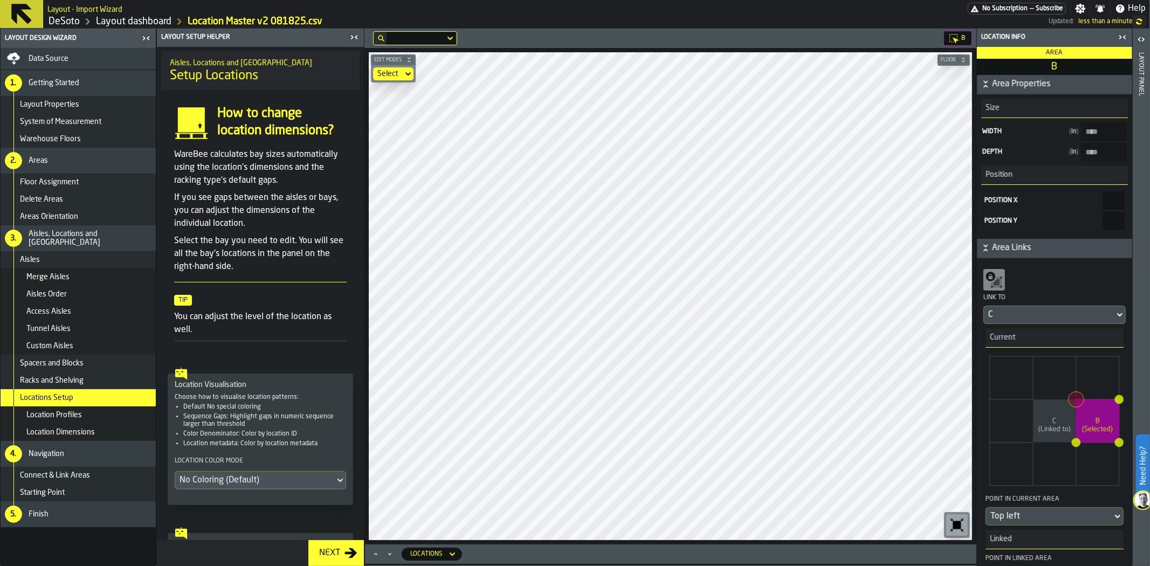
type input "****"
click at [404, 70] on icon at bounding box center [408, 73] width 11 height 13
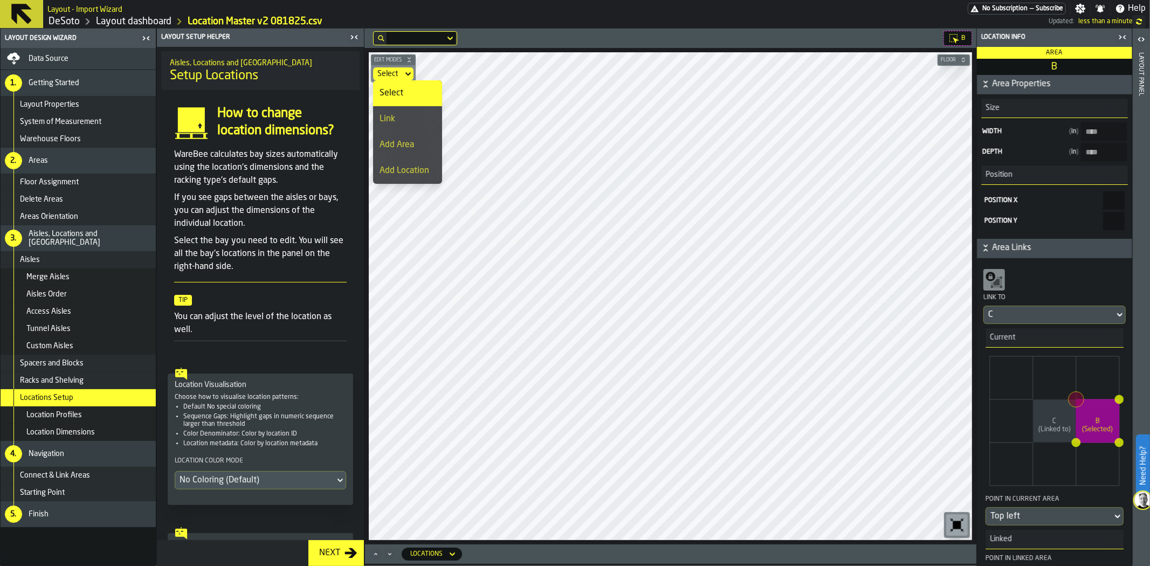
click at [403, 72] on icon at bounding box center [408, 73] width 11 height 13
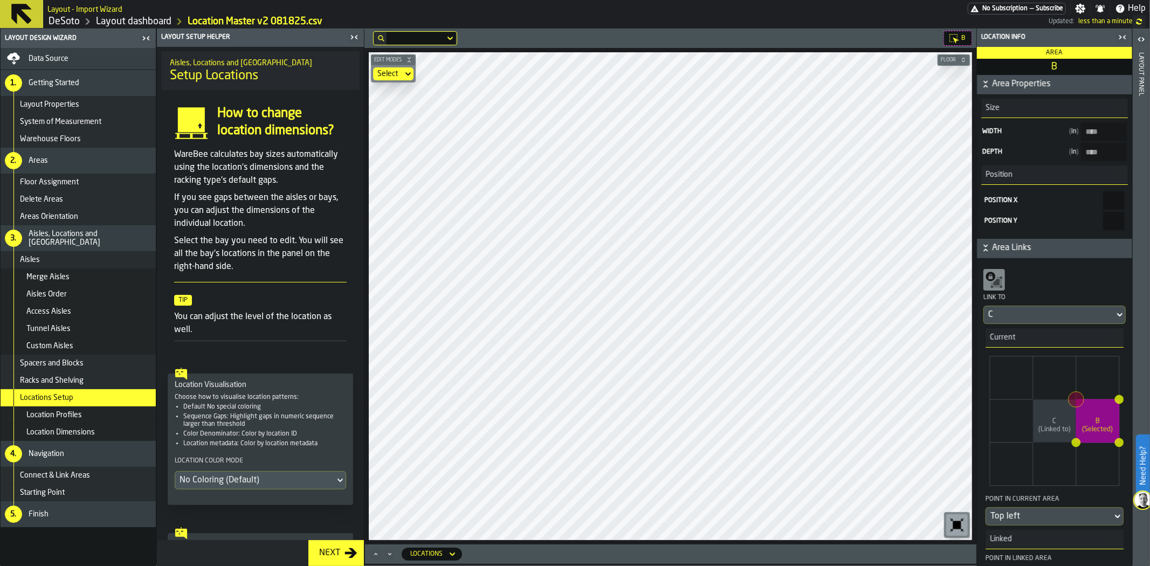
click at [959, 38] on div "B" at bounding box center [958, 38] width 29 height 15
click at [931, 36] on div "Exit - Edit Mode: B" at bounding box center [929, 38] width 86 height 13
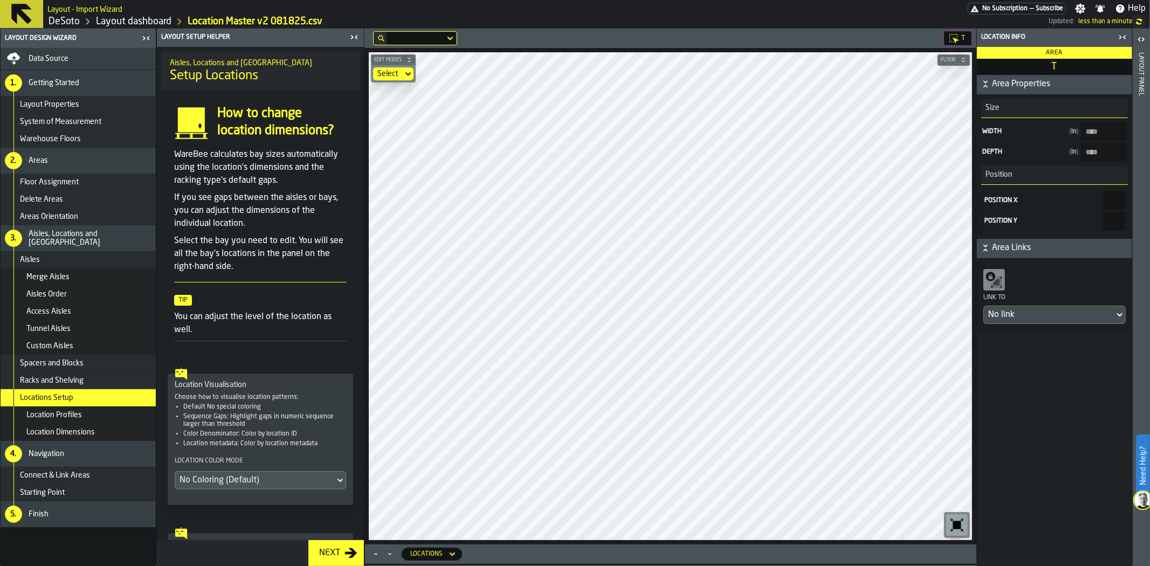
type input "****"
type input "******"
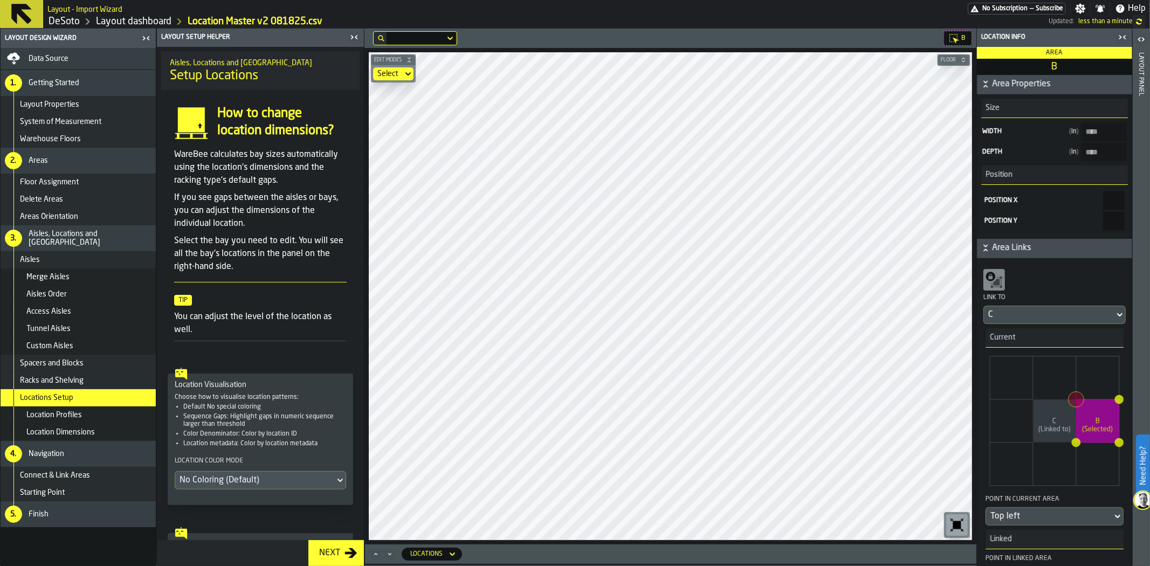
type input "****"
click at [955, 36] on icon at bounding box center [953, 38] width 11 height 11
click at [936, 34] on div "Exit - Edit Mode: B" at bounding box center [929, 38] width 86 height 13
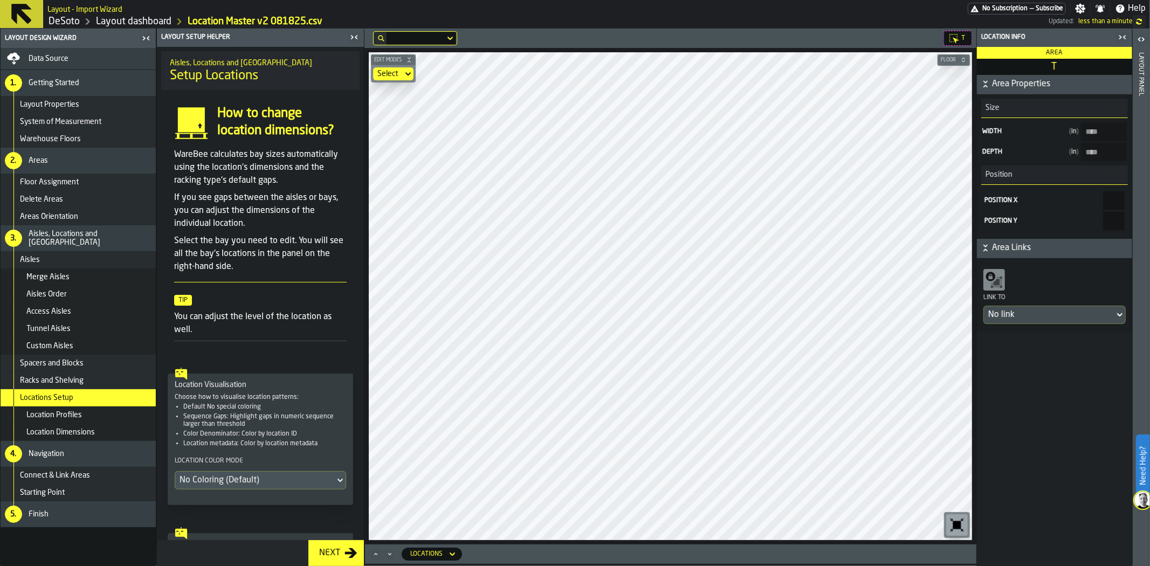
type input "****"
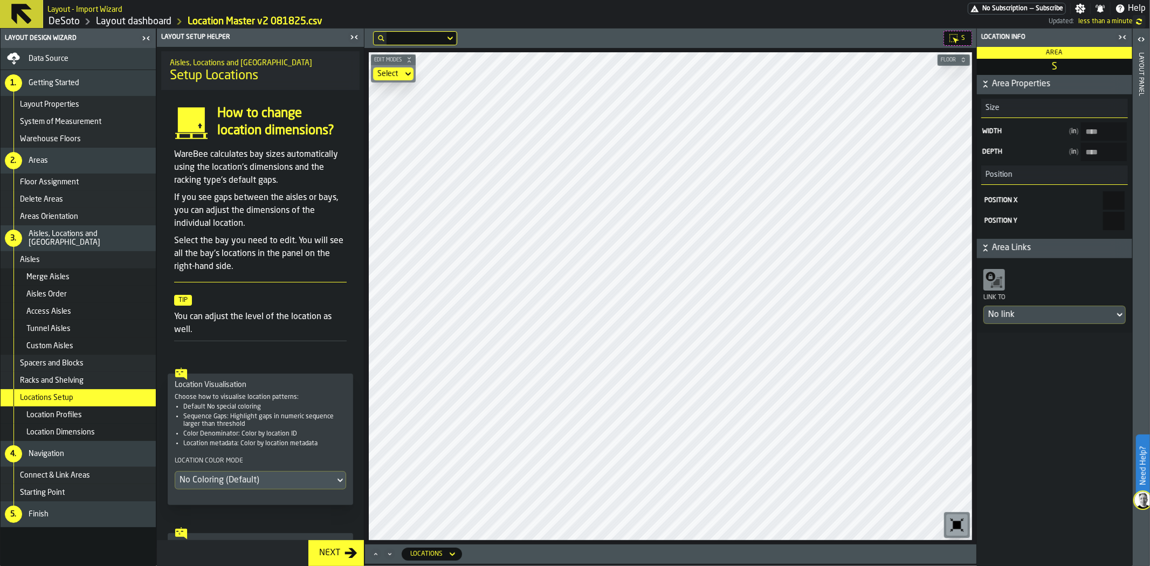
type input "****"
